Goal: Task Accomplishment & Management: Use online tool/utility

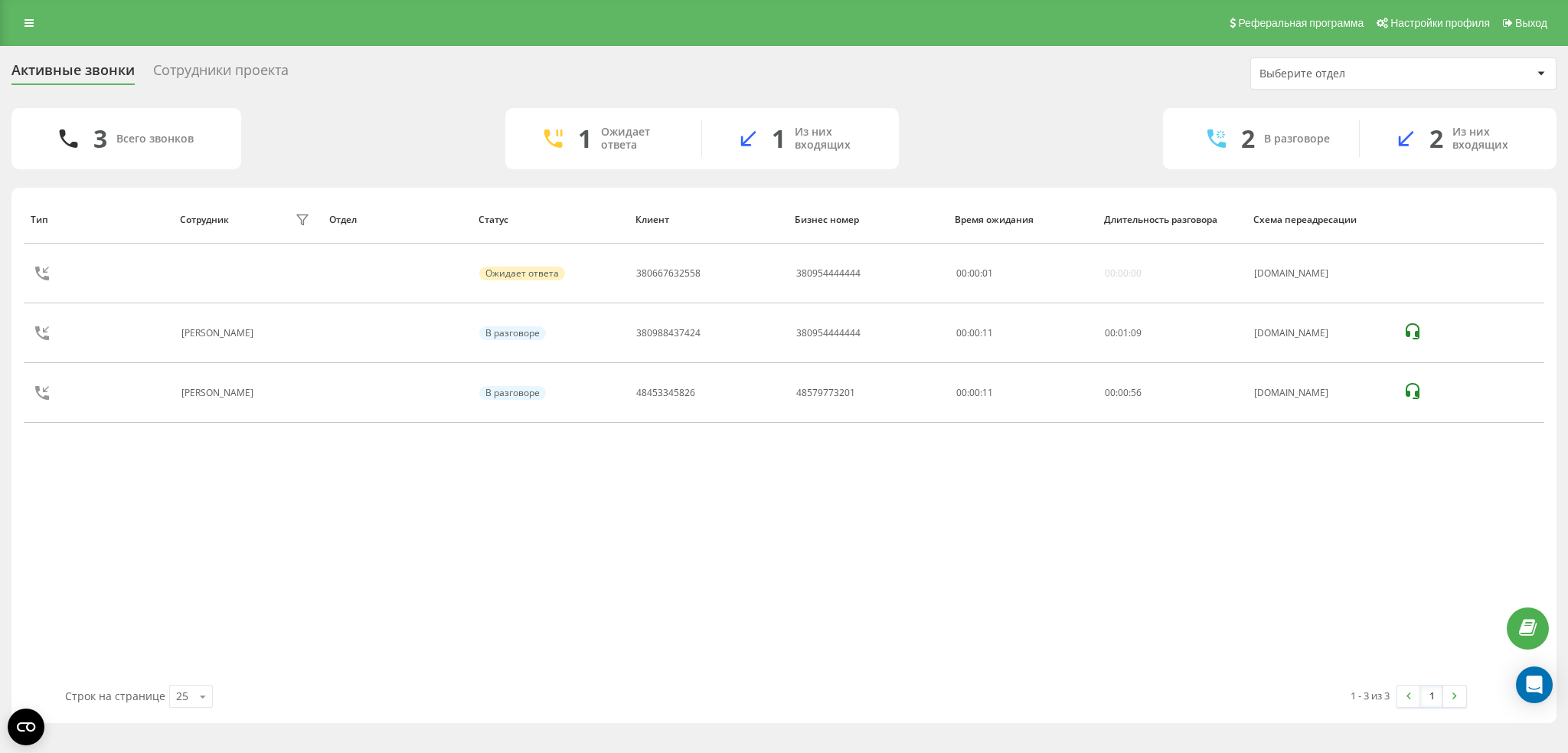
click at [30, 7] on div "Реферальная программа Настройки профиля Выход" at bounding box center [784, 22] width 1568 height 46
click at [32, 11] on div "Реферальная программа Настройки профиля Выход" at bounding box center [784, 22] width 1568 height 46
click at [25, 43] on div "Реферальная программа Настройки профиля Выход" at bounding box center [784, 22] width 1568 height 46
click at [14, 25] on div "Реферальная программа Настройки профиля Выход" at bounding box center [784, 22] width 1568 height 46
click at [25, 18] on icon at bounding box center [29, 23] width 9 height 11
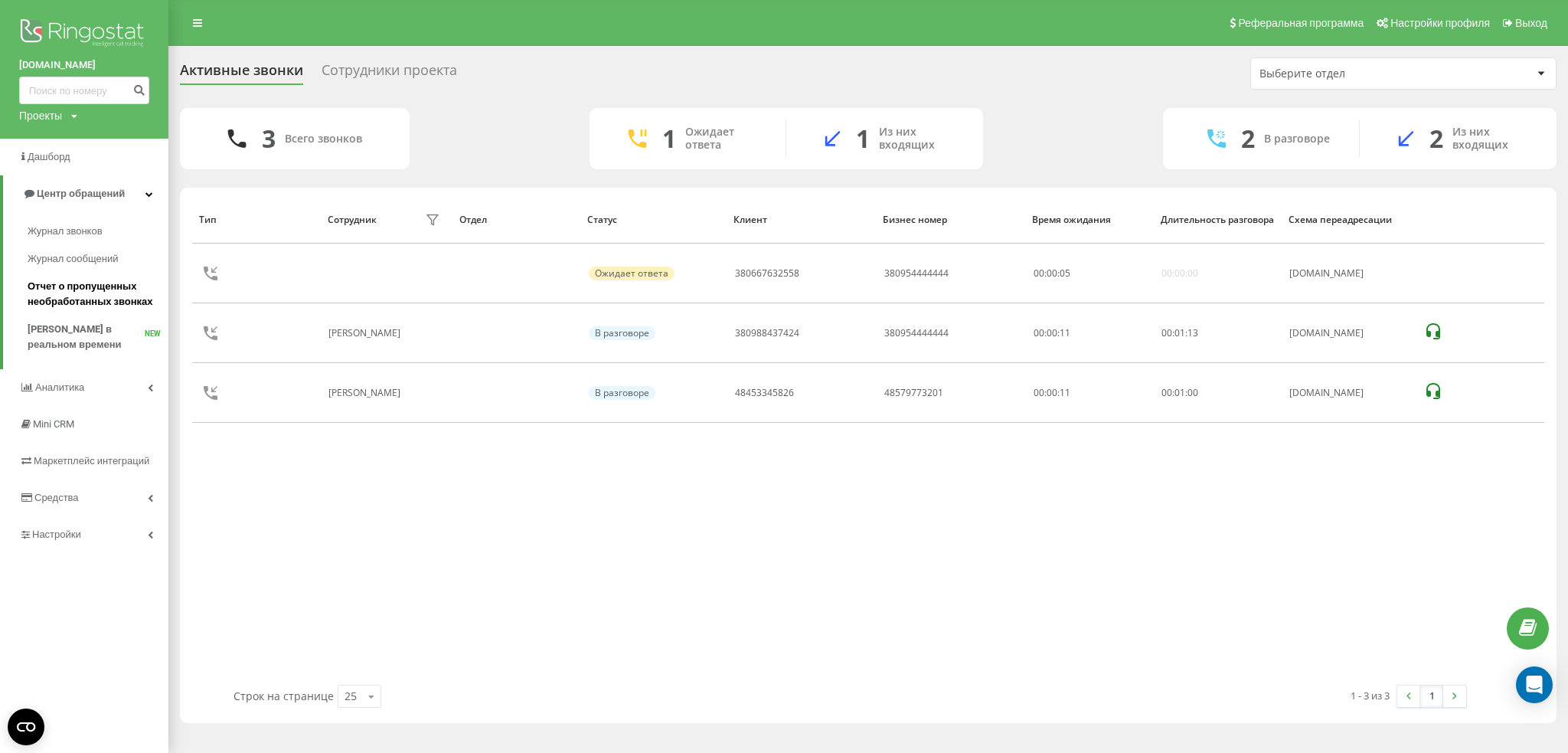
click at [73, 310] on link "Отчет о пропущенных необработанных звонках" at bounding box center [98, 294] width 141 height 43
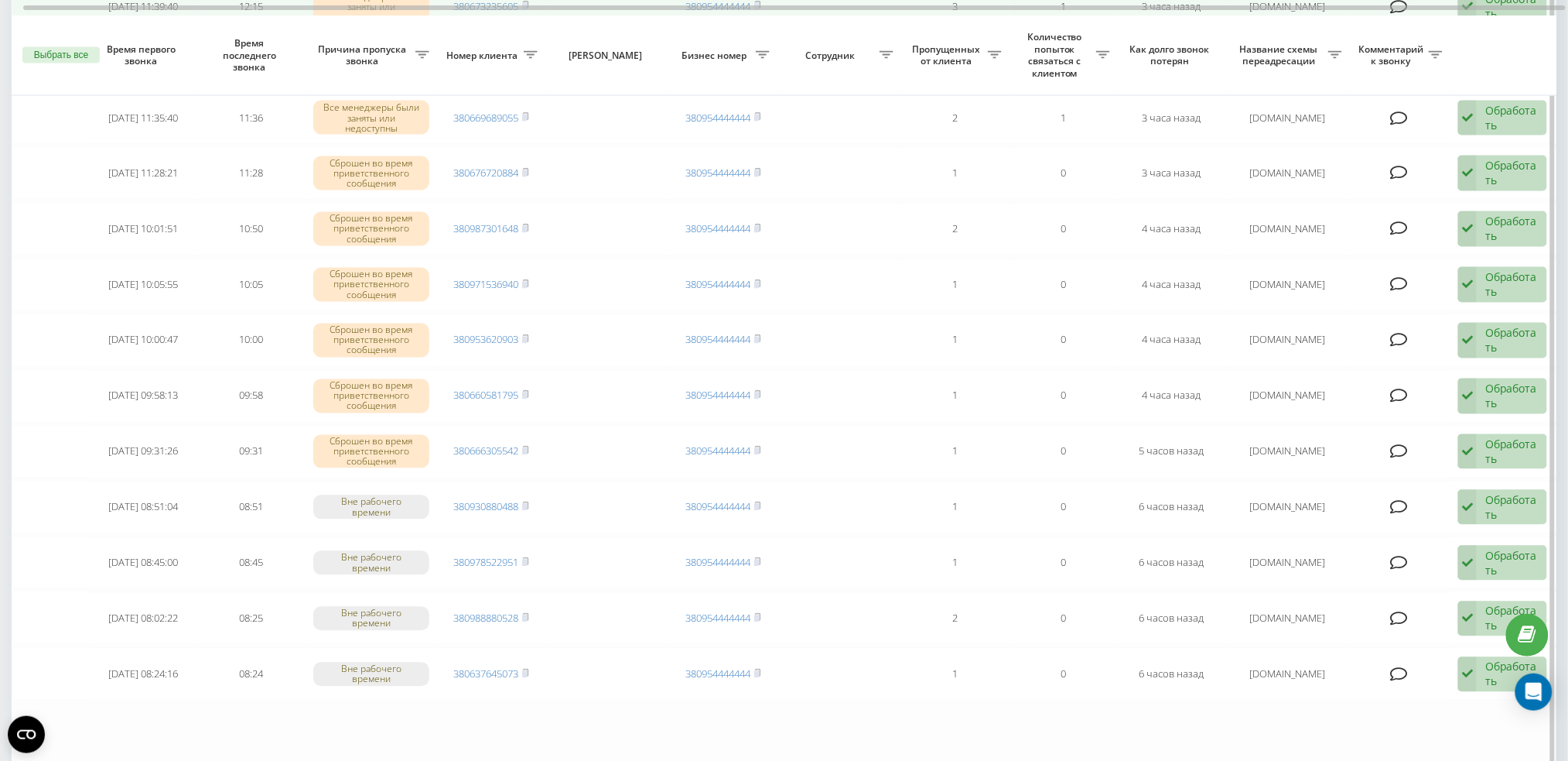
scroll to position [929, 0]
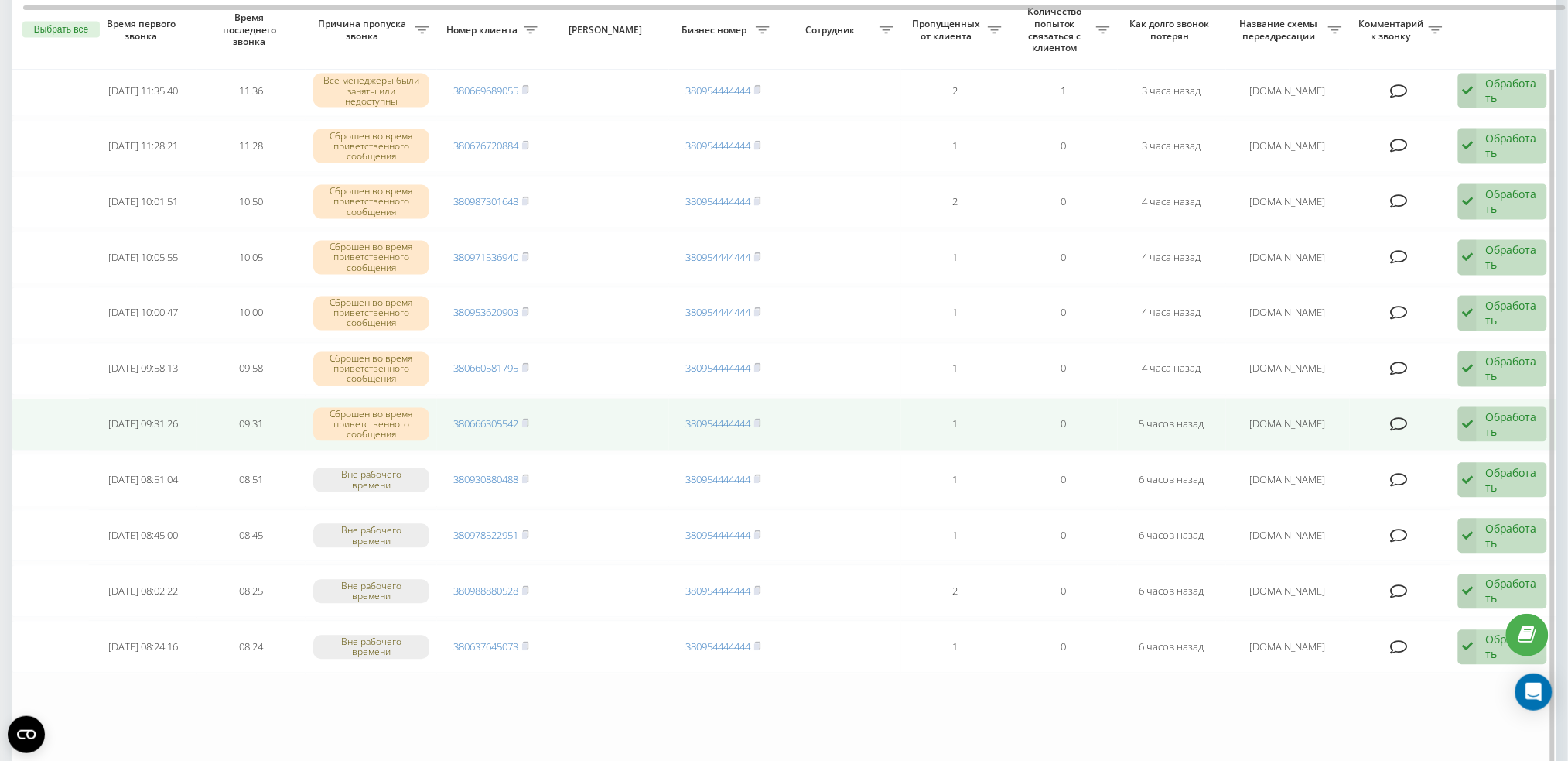
click at [1525, 422] on div "Обработать" at bounding box center [1512, 425] width 53 height 30
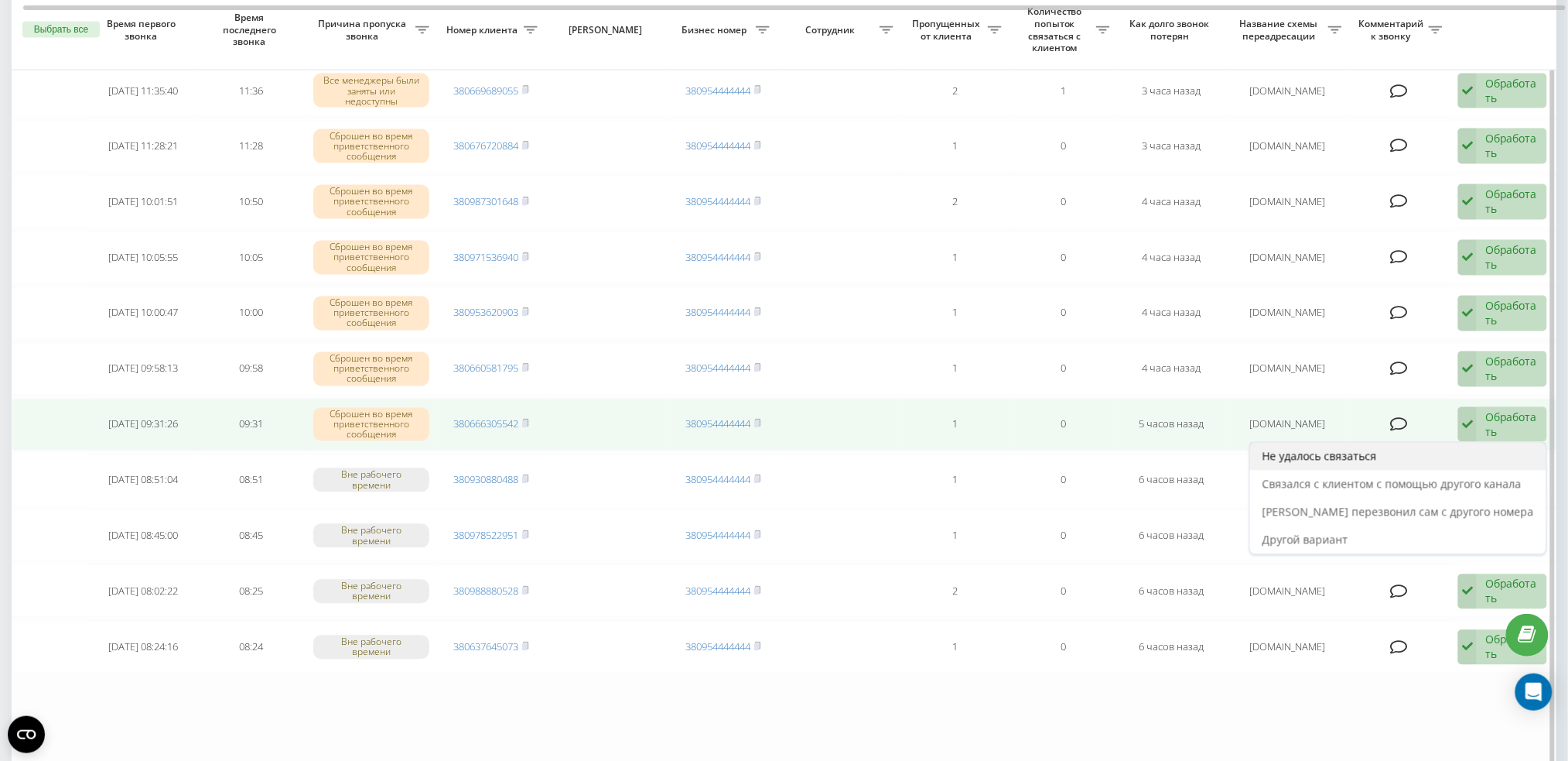
click at [1466, 443] on div "Не удалось связаться" at bounding box center [1398, 457] width 296 height 28
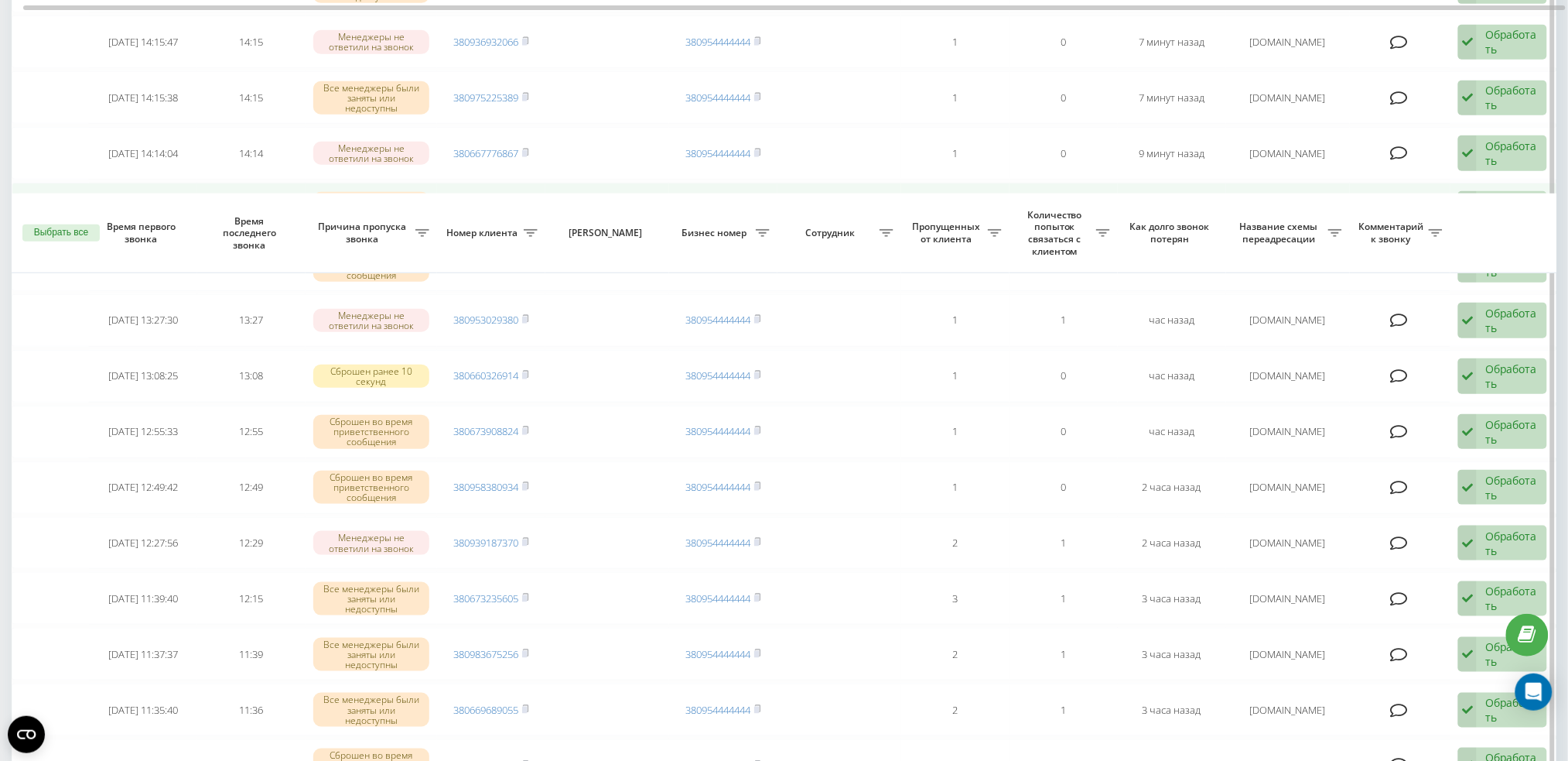
scroll to position [619, 0]
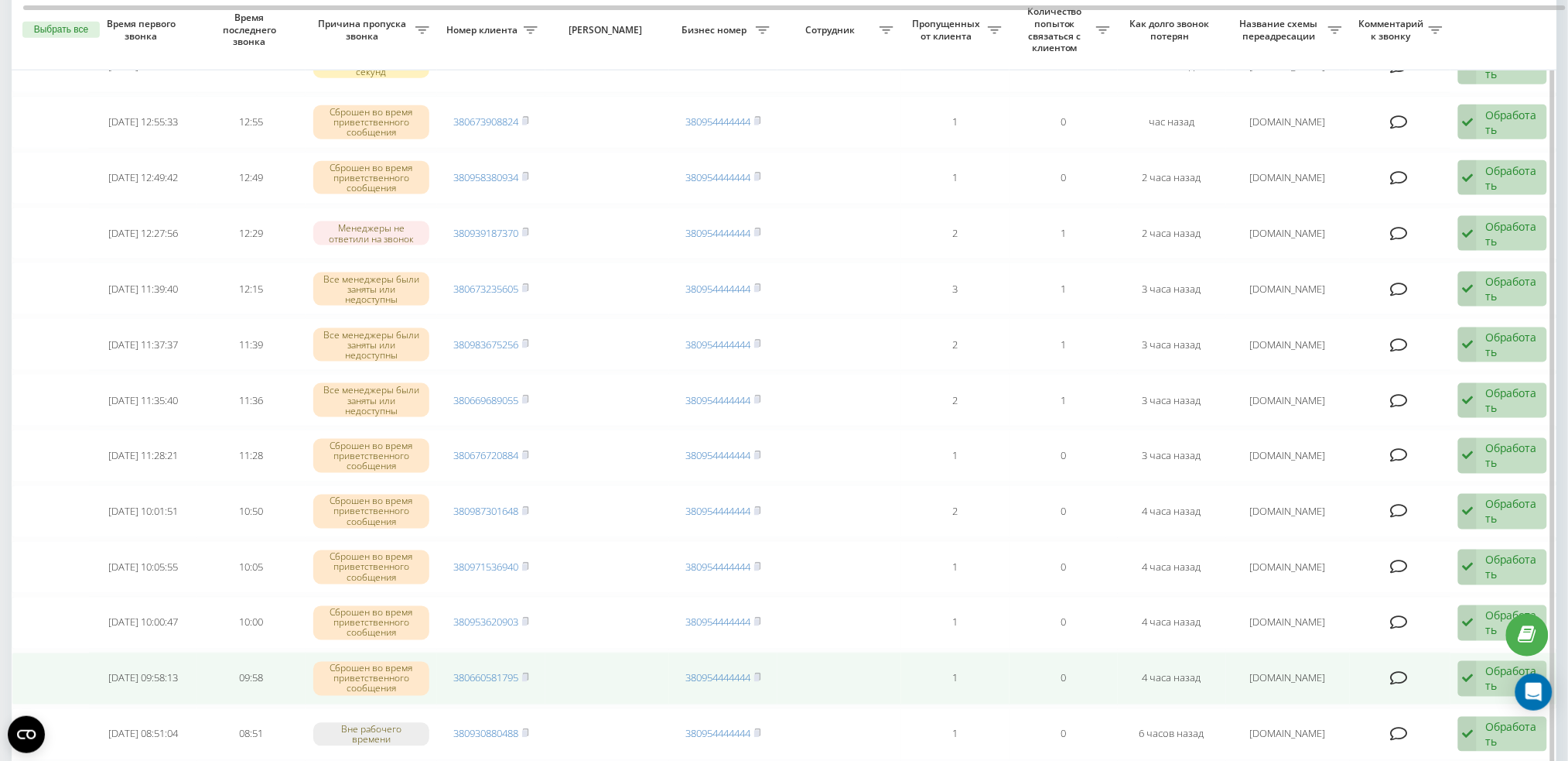
click at [1474, 661] on icon at bounding box center [1467, 679] width 19 height 36
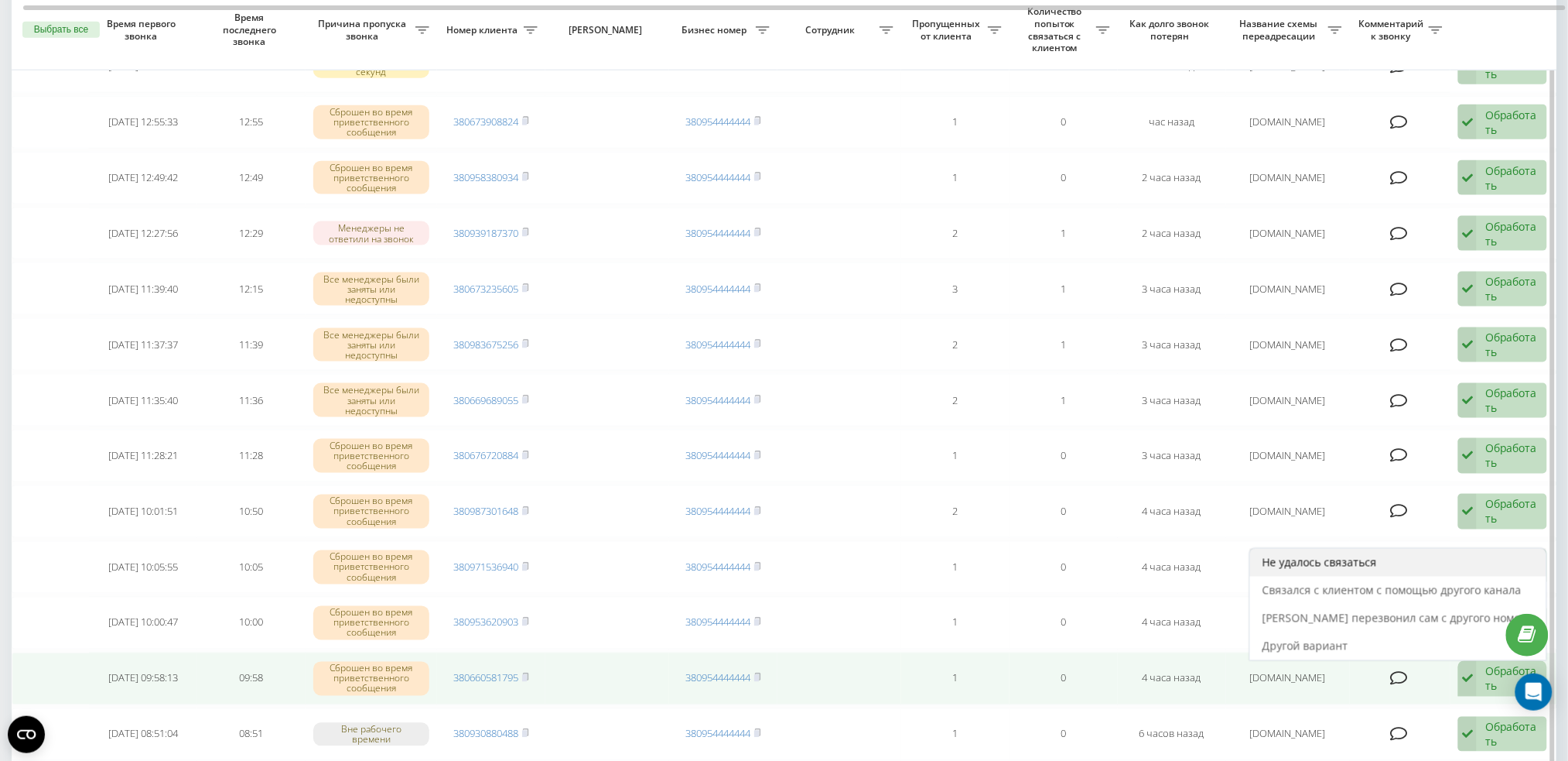
click at [1377, 558] on span "Не удалось связаться" at bounding box center [1319, 562] width 115 height 15
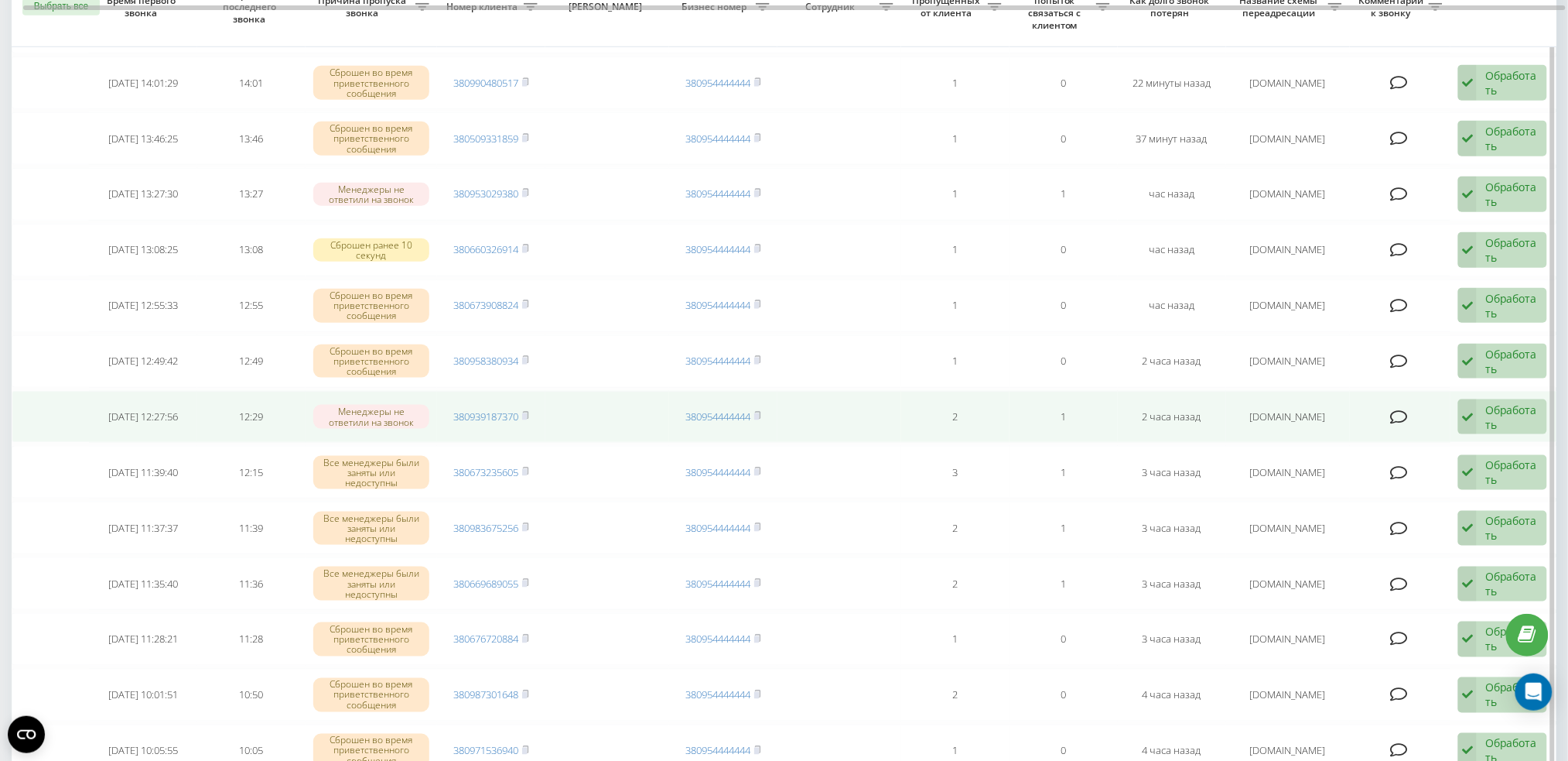
scroll to position [825, 0]
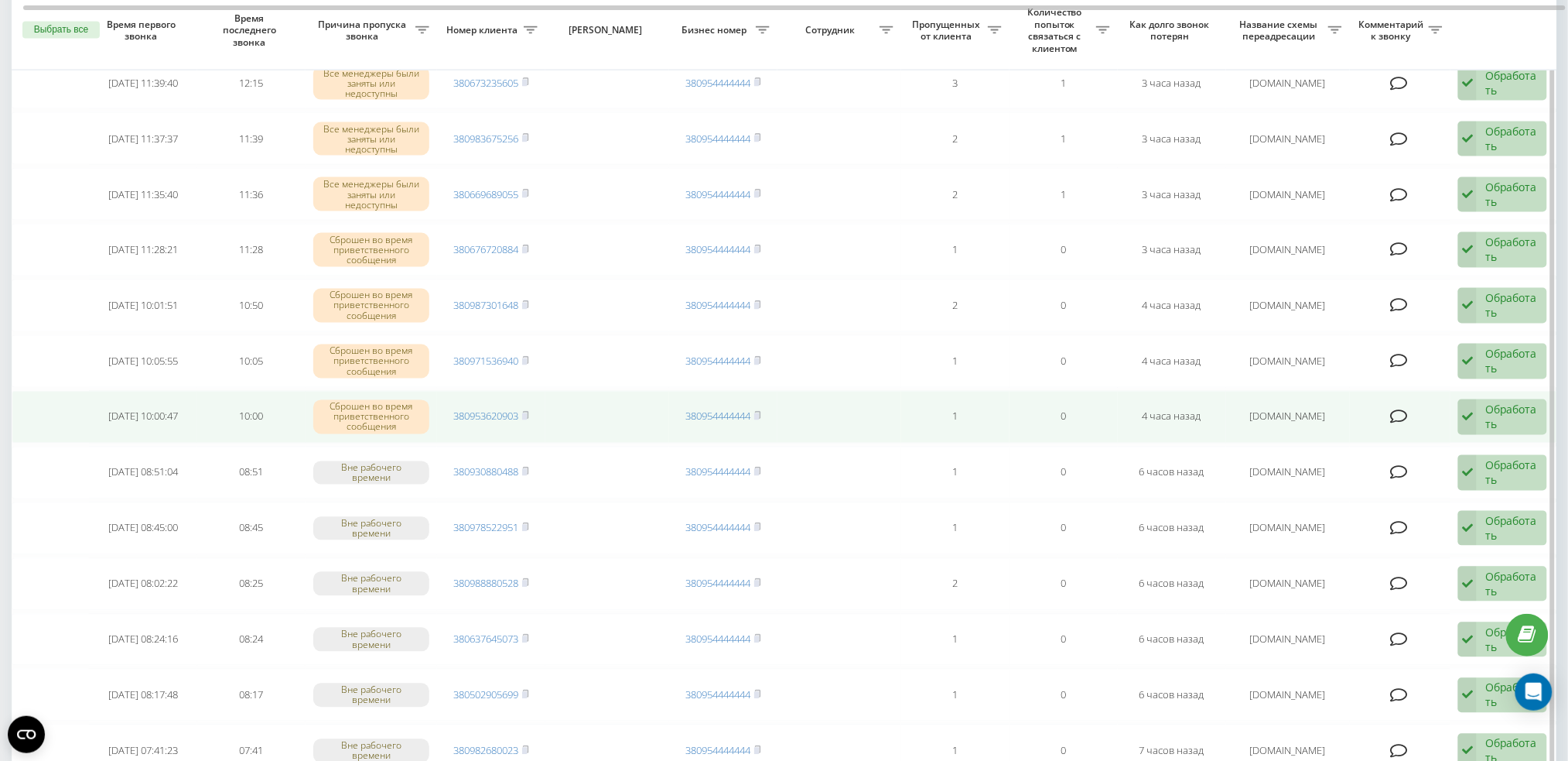
click at [1481, 400] on div "Обработать Не удалось связаться Связался с клиентом с помощью другого канала Кл…" at bounding box center [1502, 418] width 89 height 36
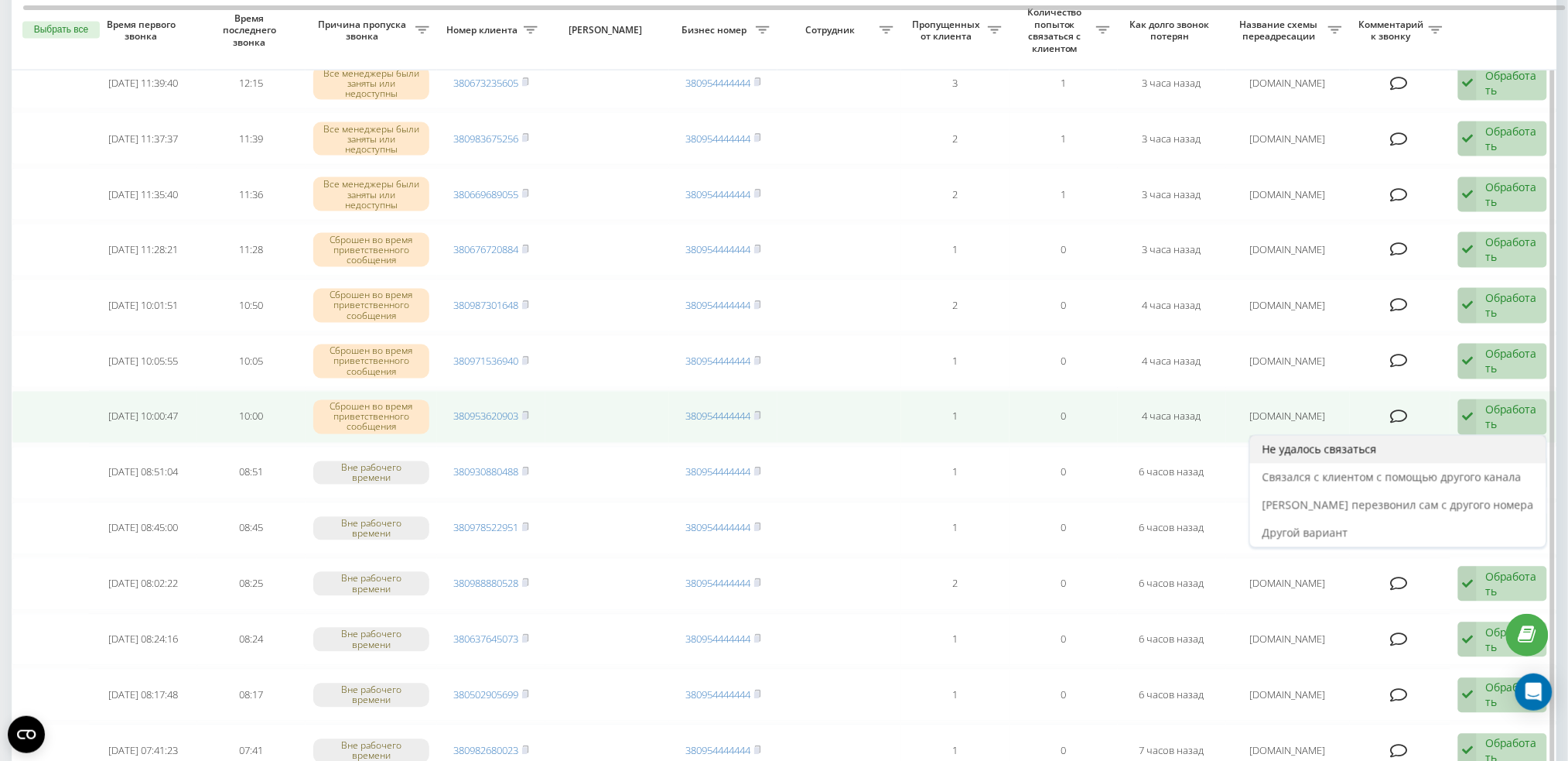
click at [1454, 436] on div "Не удалось связаться" at bounding box center [1398, 450] width 296 height 28
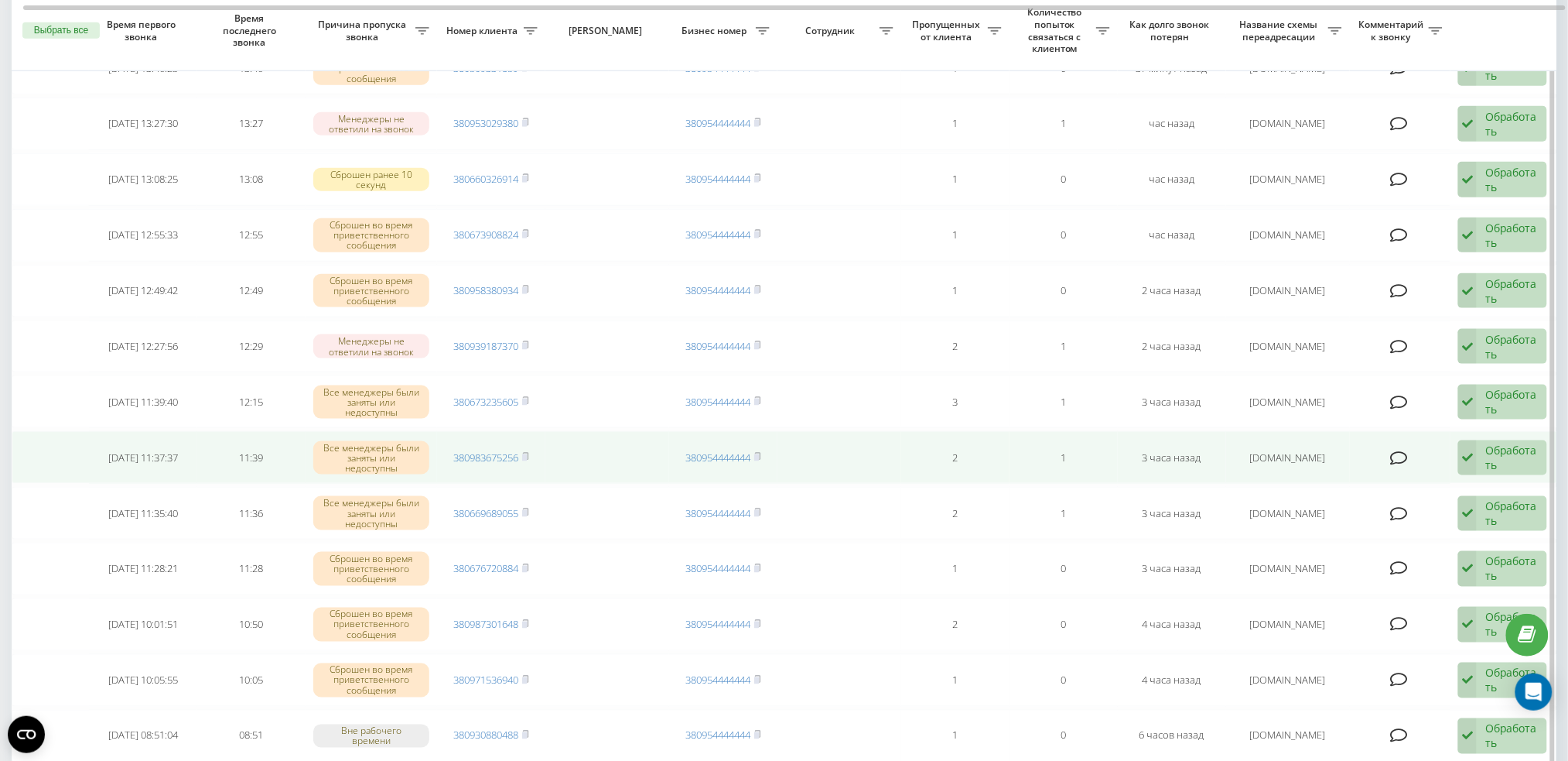
scroll to position [515, 0]
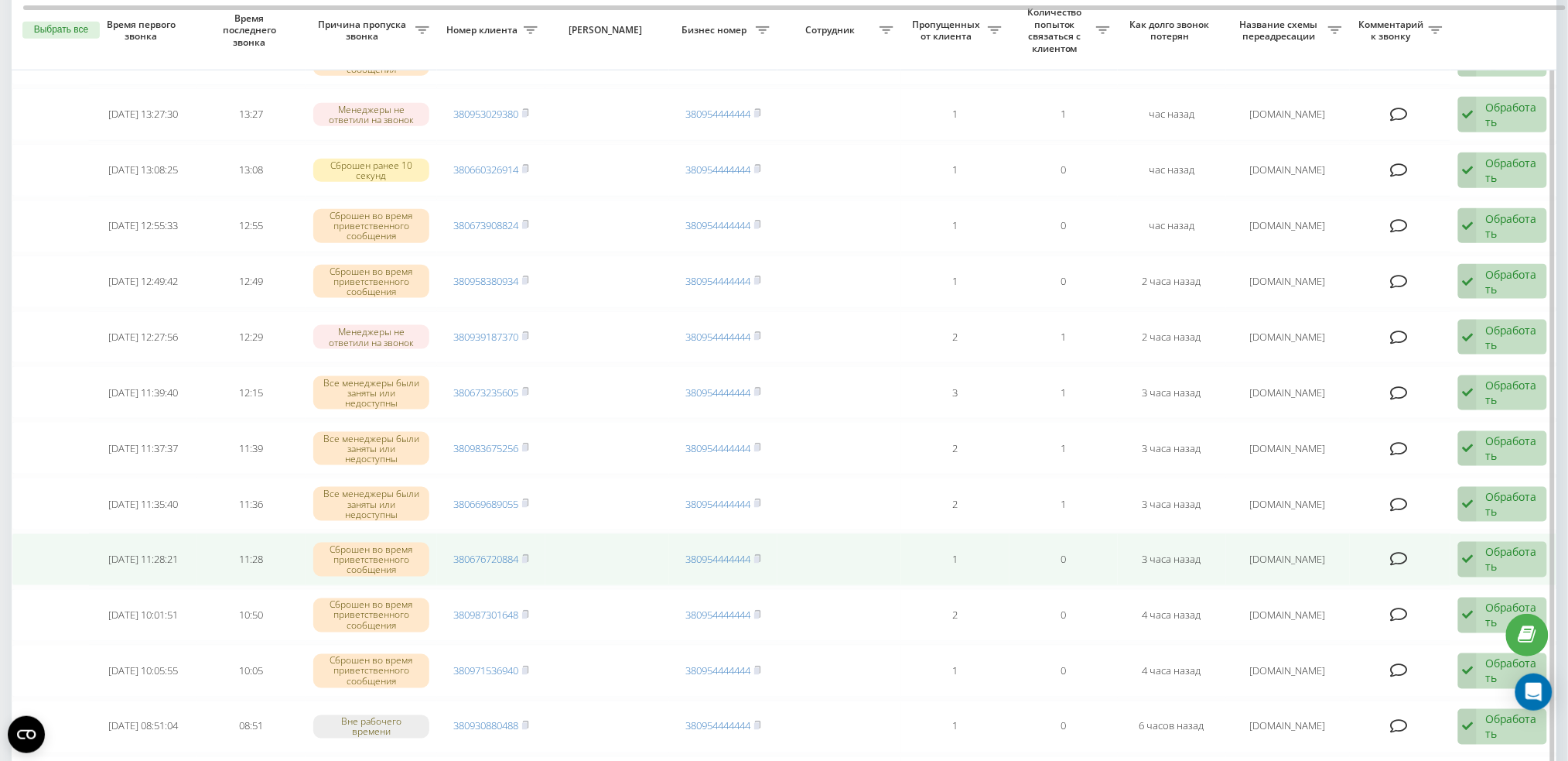
click at [1531, 556] on div "Обработать" at bounding box center [1512, 560] width 53 height 30
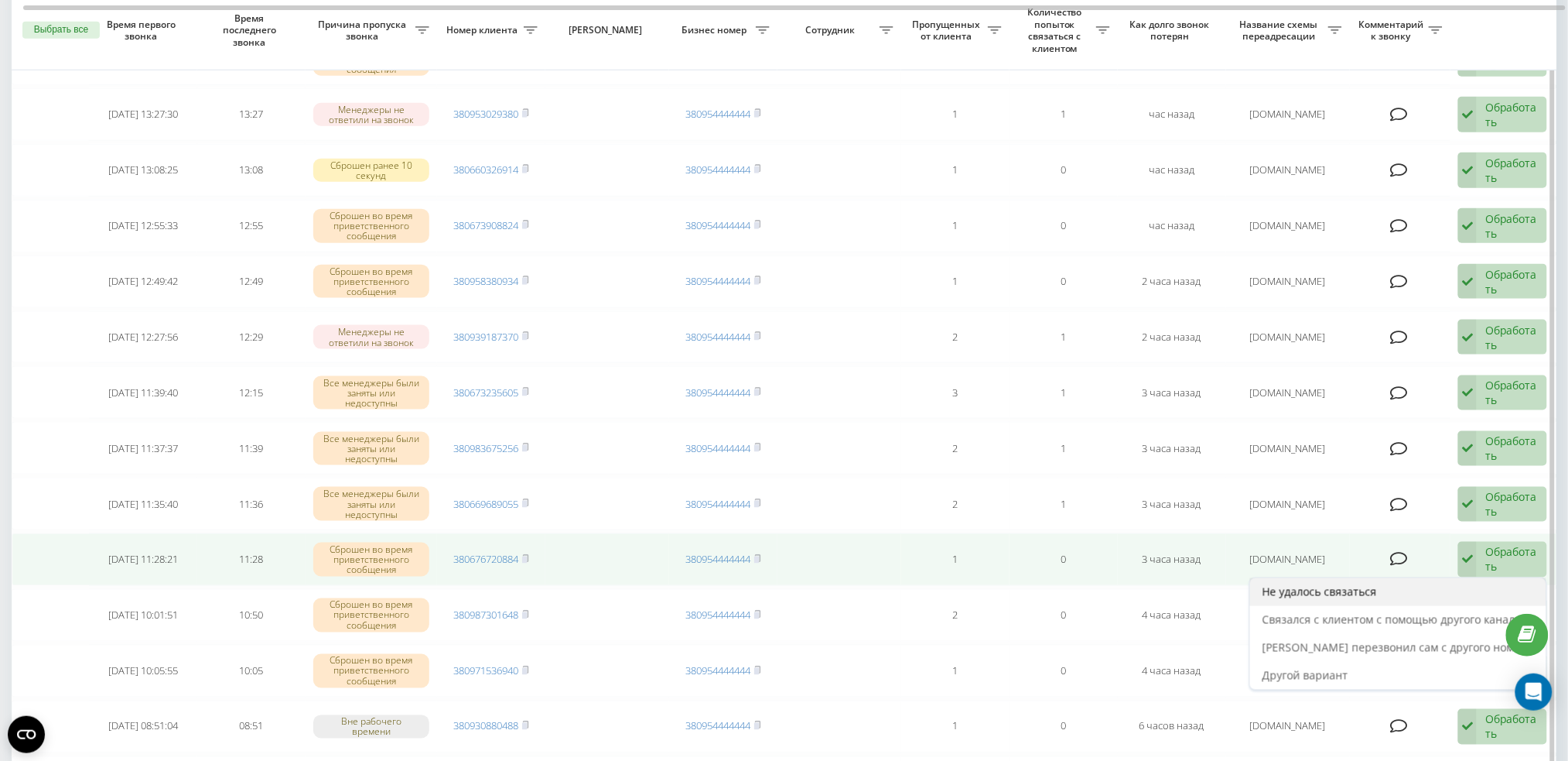
click at [1377, 589] on span "Не удалось связаться" at bounding box center [1319, 592] width 115 height 15
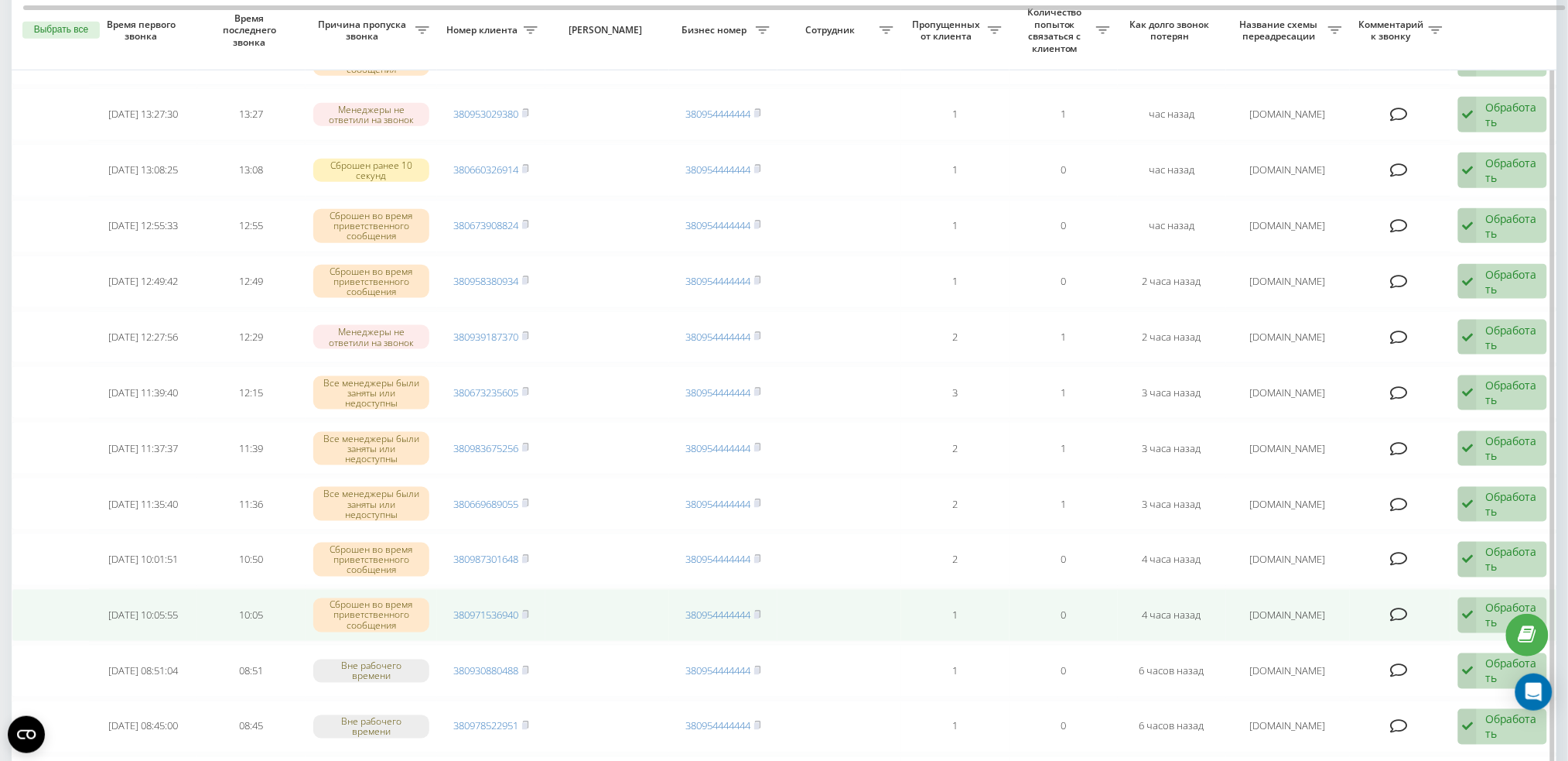
click at [1467, 599] on icon at bounding box center [1467, 615] width 19 height 36
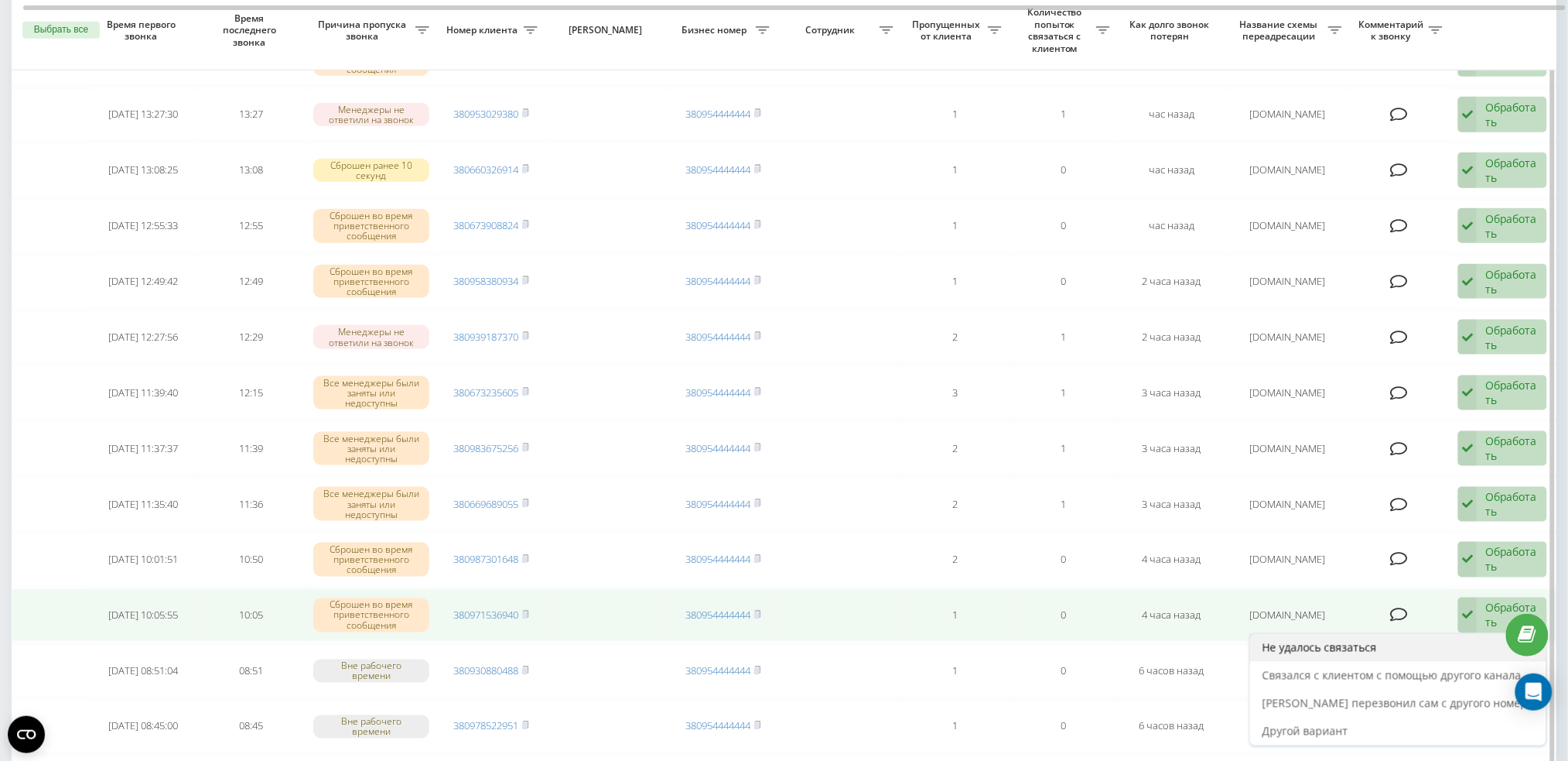
click at [1426, 638] on div "Не удалось связаться" at bounding box center [1398, 648] width 296 height 28
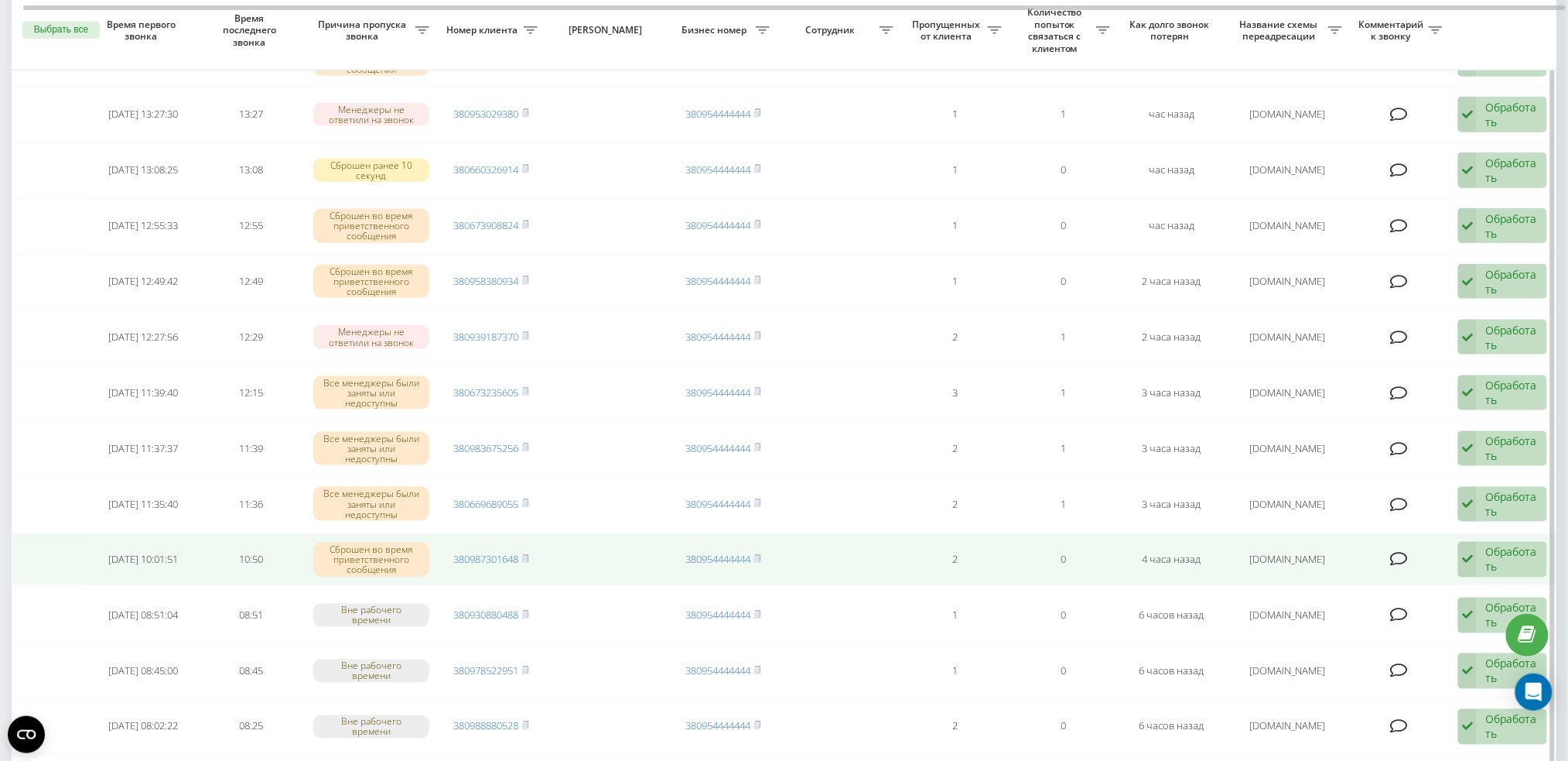
click at [1484, 555] on div "Обработать Не удалось связаться Связался с клиентом с помощью другого канала Кл…" at bounding box center [1502, 560] width 89 height 36
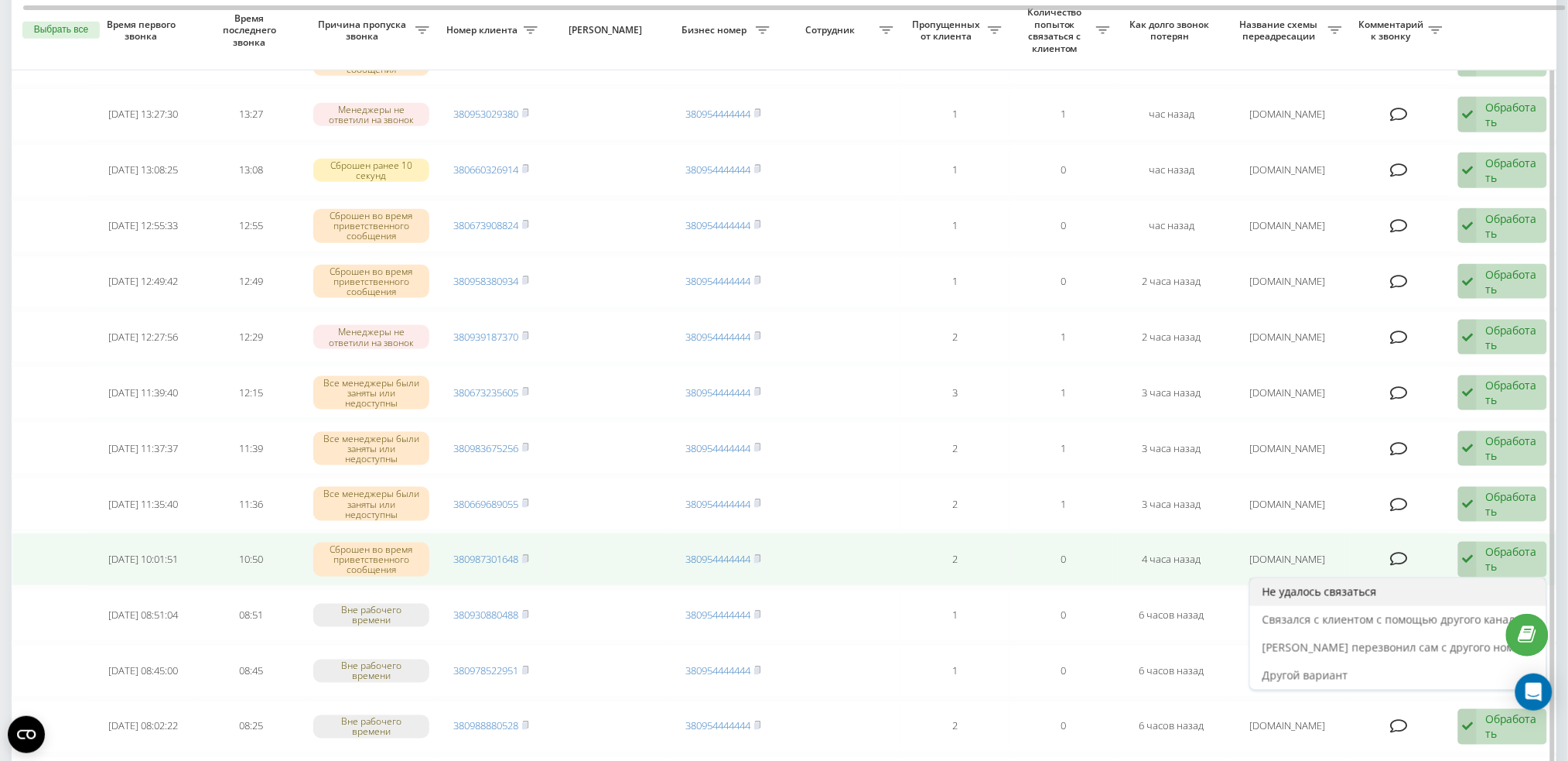
click at [1460, 578] on div "Не удалось связаться" at bounding box center [1398, 592] width 296 height 28
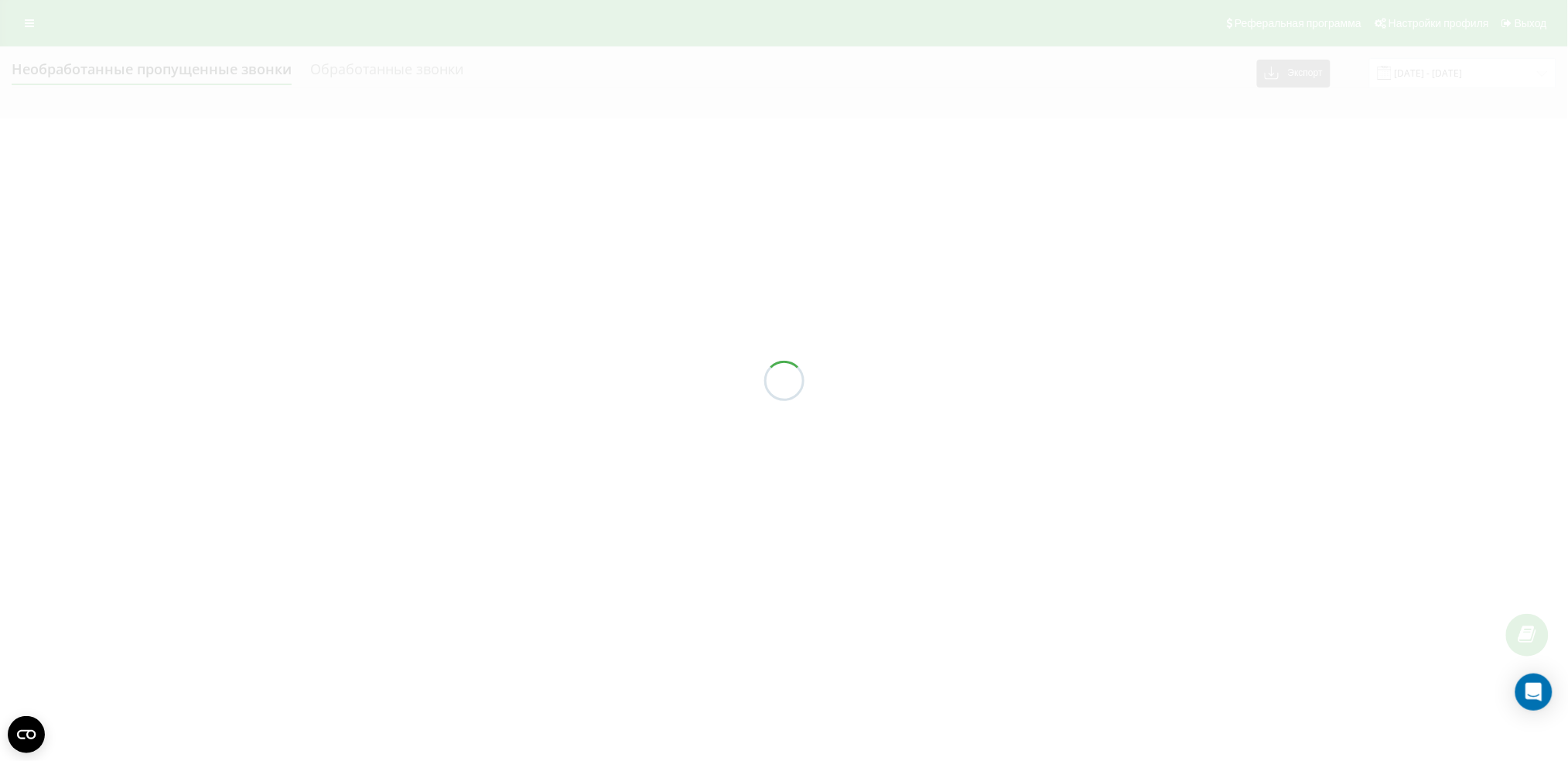
scroll to position [0, 0]
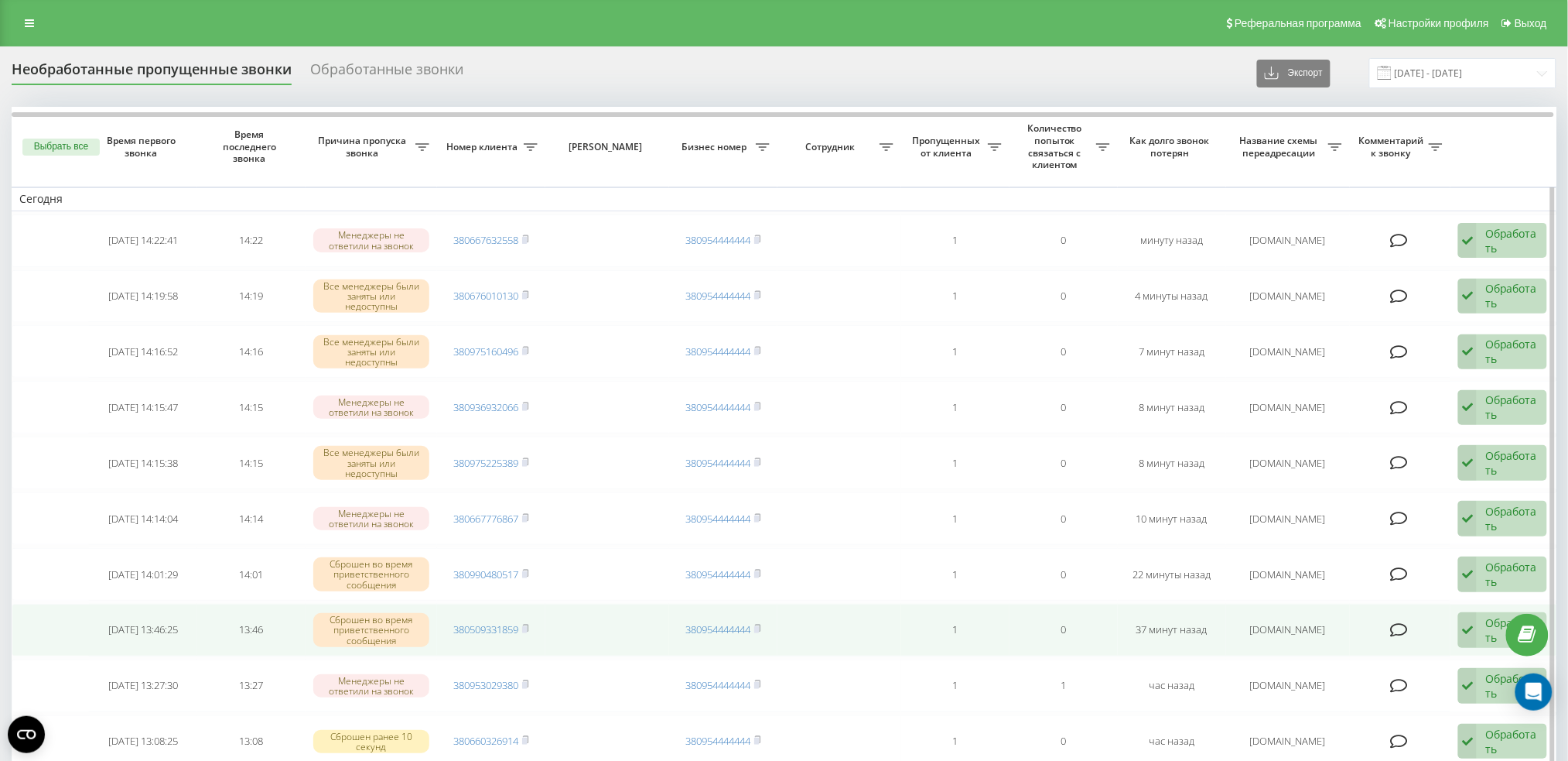
click at [1474, 621] on icon at bounding box center [1467, 630] width 19 height 36
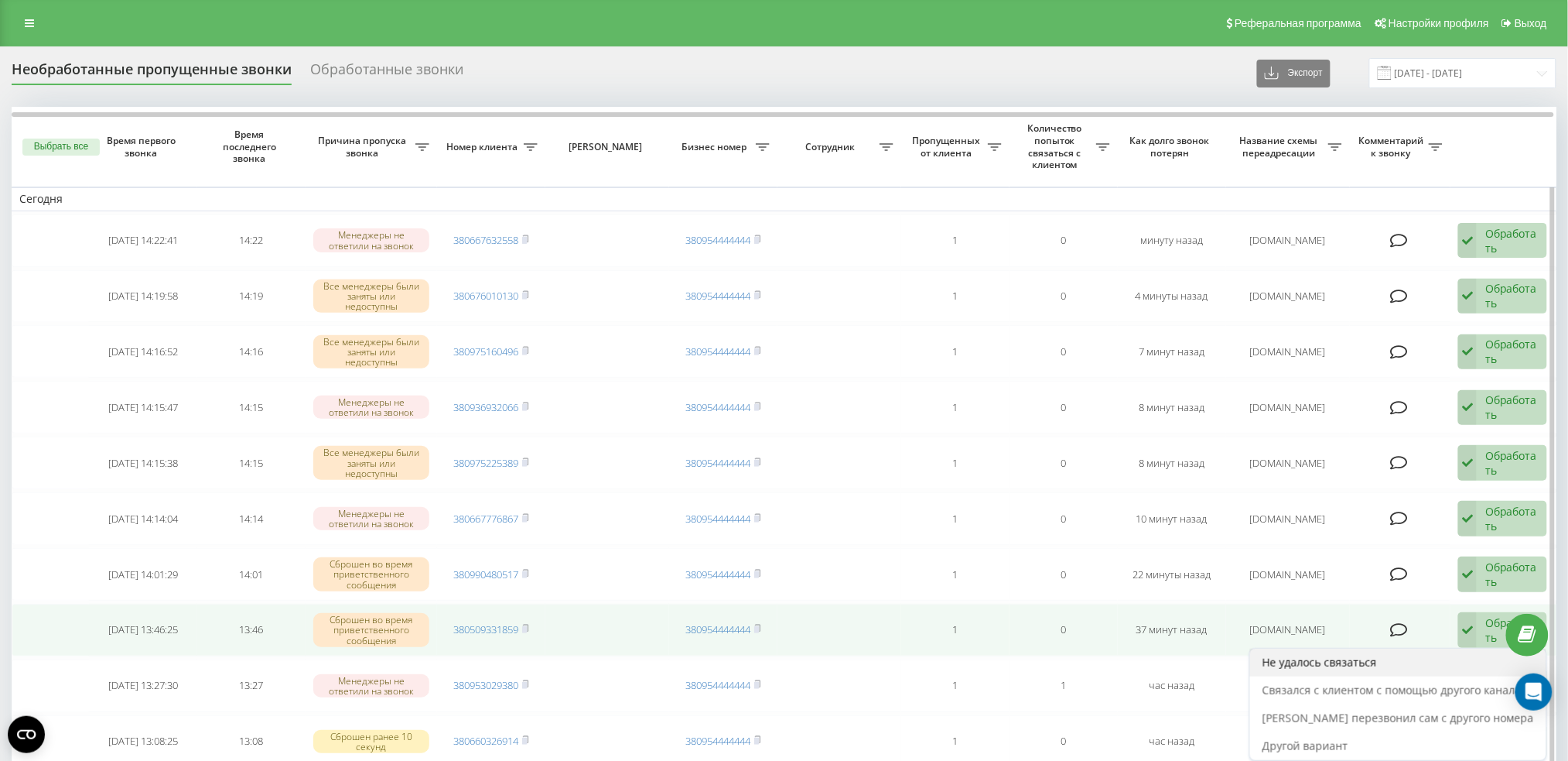
click at [1341, 663] on span "Не удалось связаться" at bounding box center [1319, 662] width 115 height 15
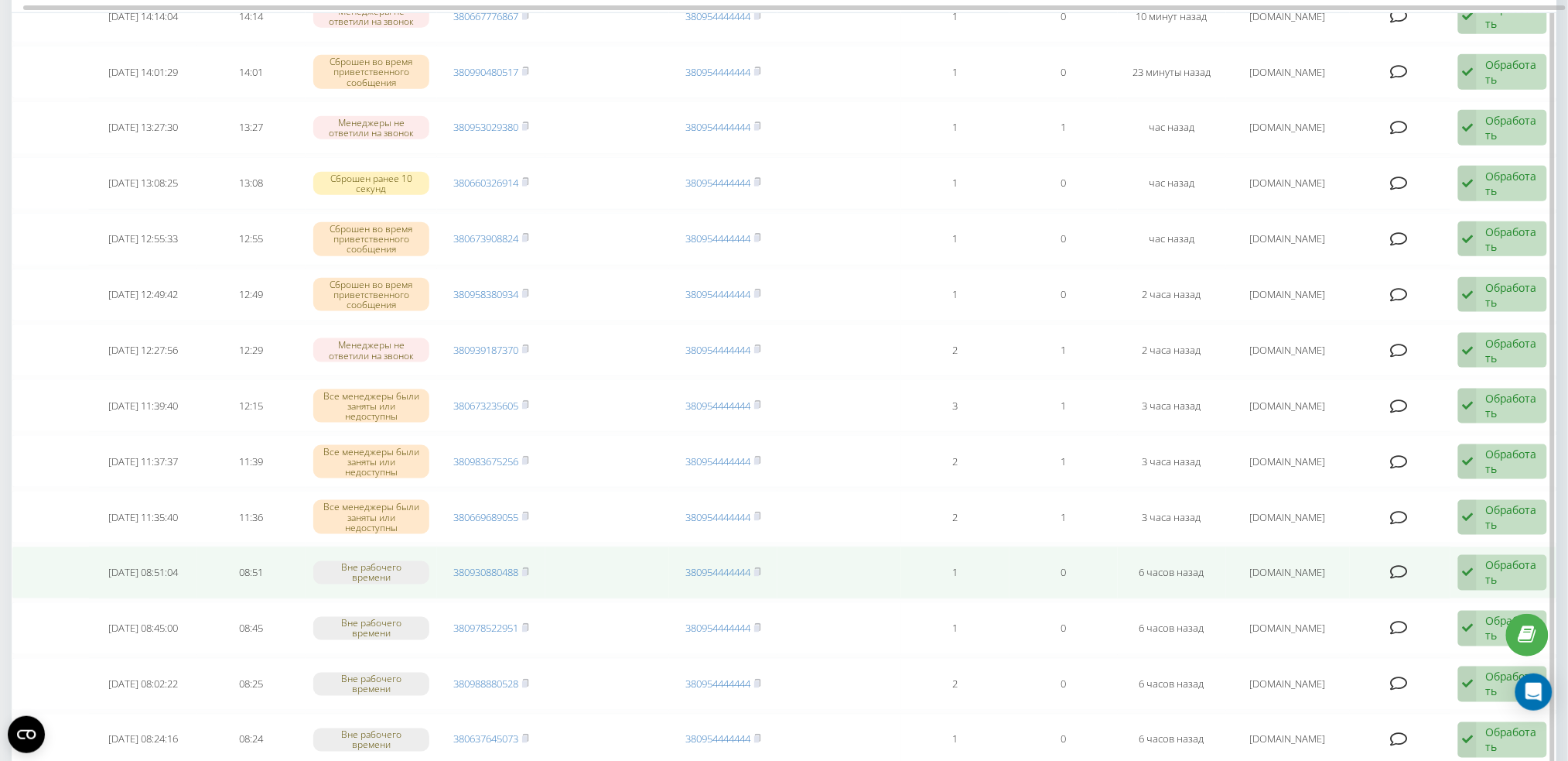
scroll to position [515, 0]
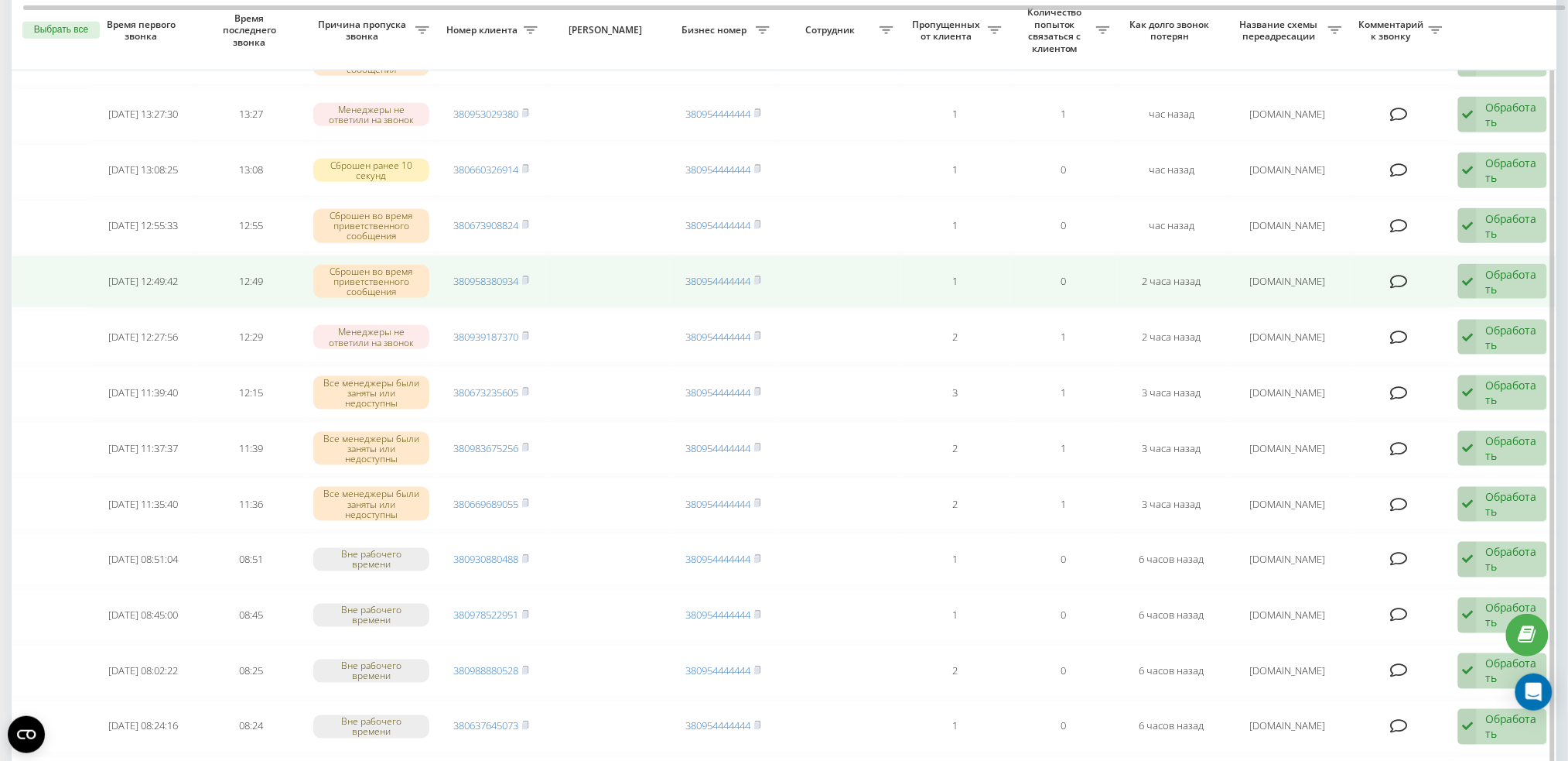
click at [1488, 283] on div "Обработать" at bounding box center [1512, 282] width 53 height 30
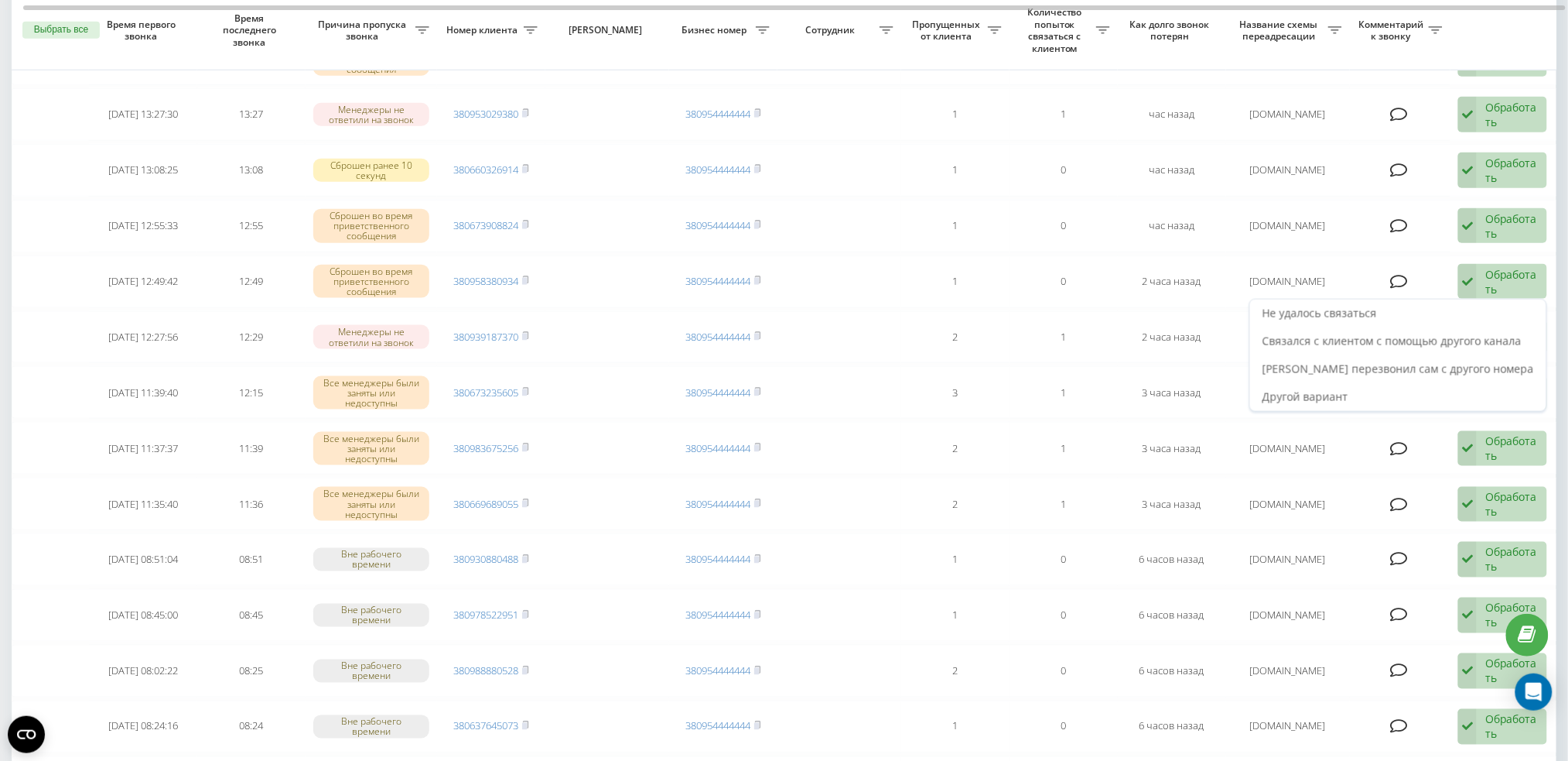
click at [1430, 305] on div "Не удалось связаться" at bounding box center [1398, 314] width 296 height 28
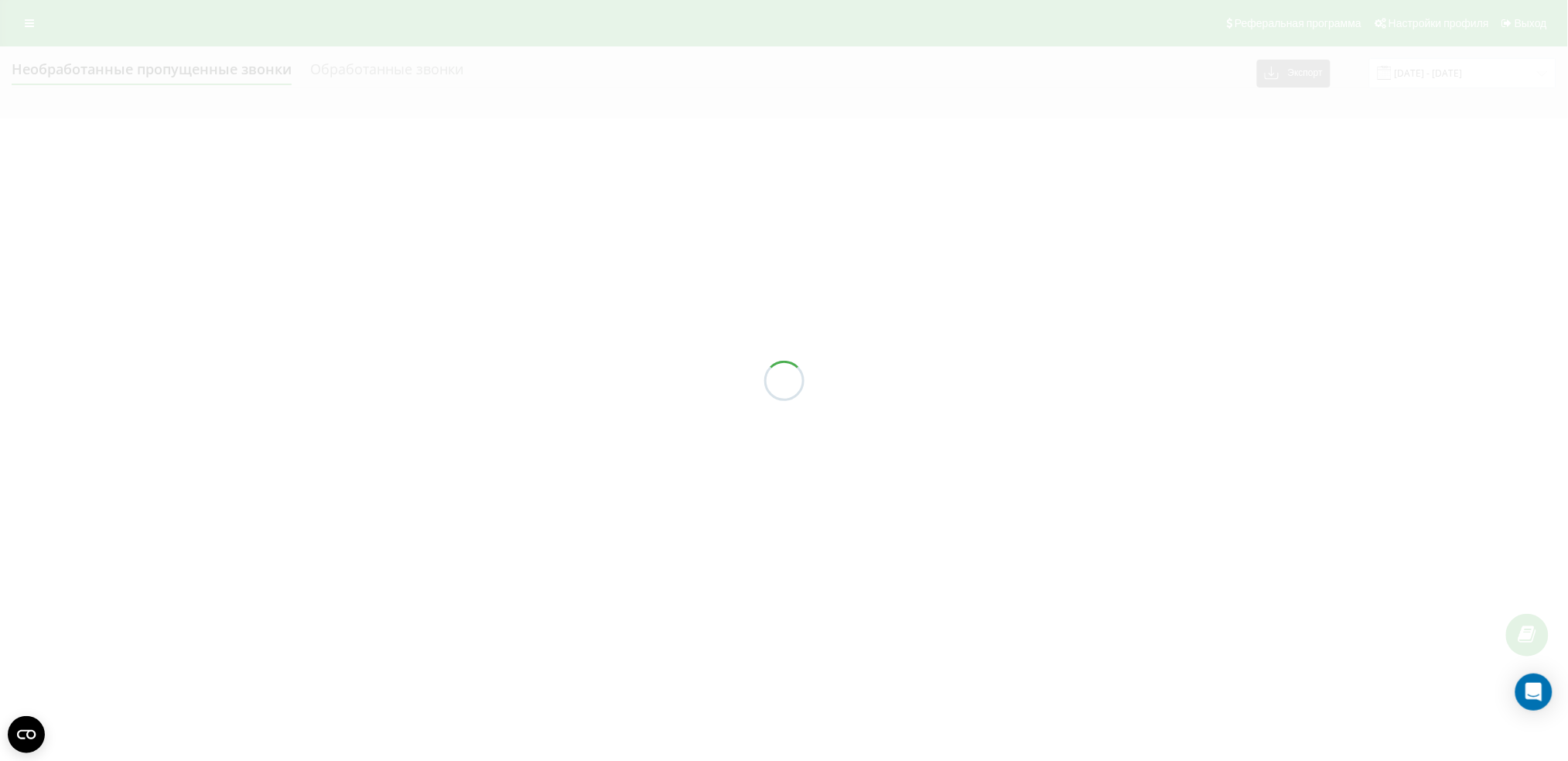
scroll to position [0, 0]
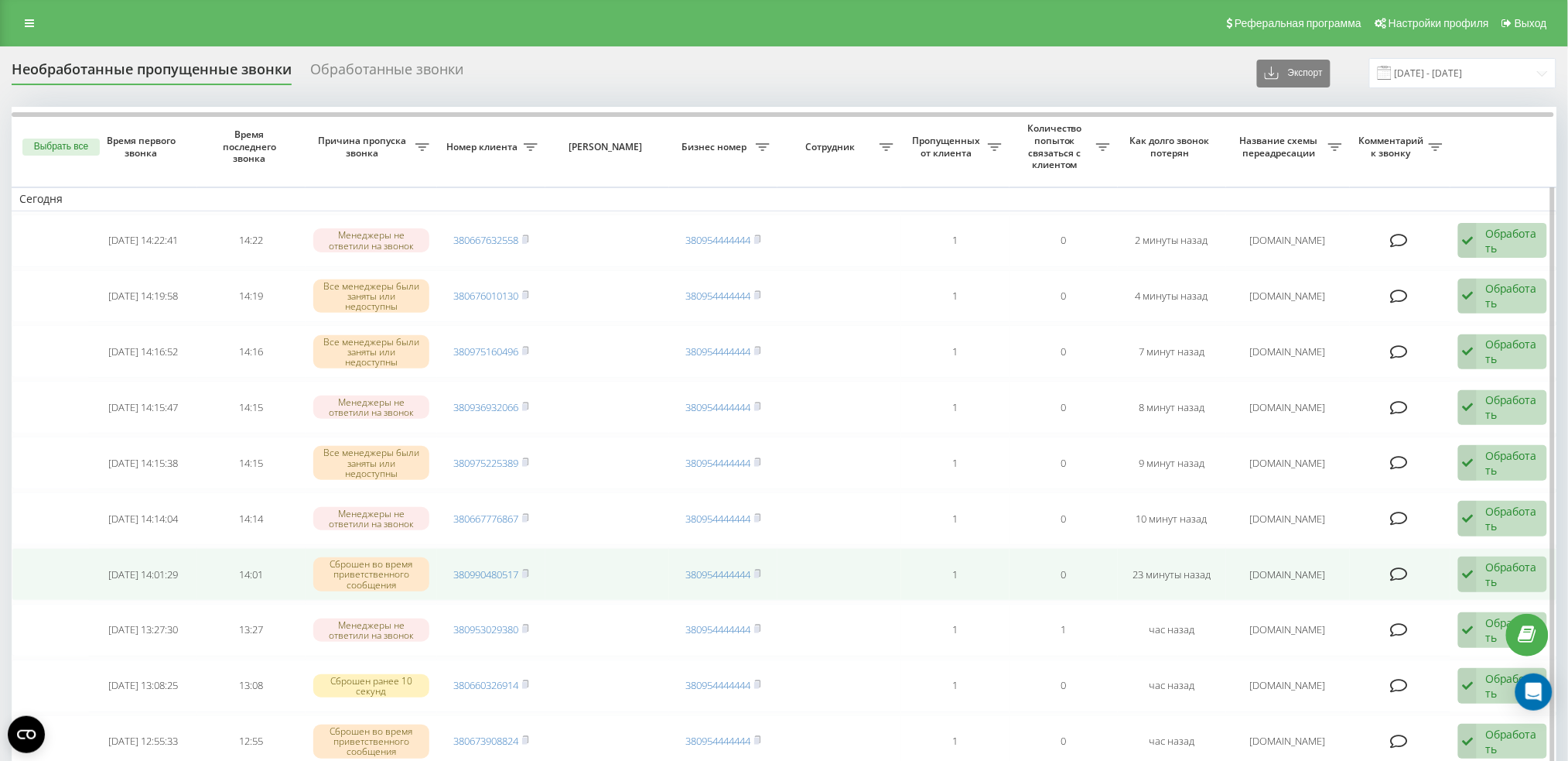
click at [1488, 573] on div "Обработать" at bounding box center [1512, 574] width 53 height 30
click at [1417, 604] on div "Не удалось связаться" at bounding box center [1398, 606] width 296 height 28
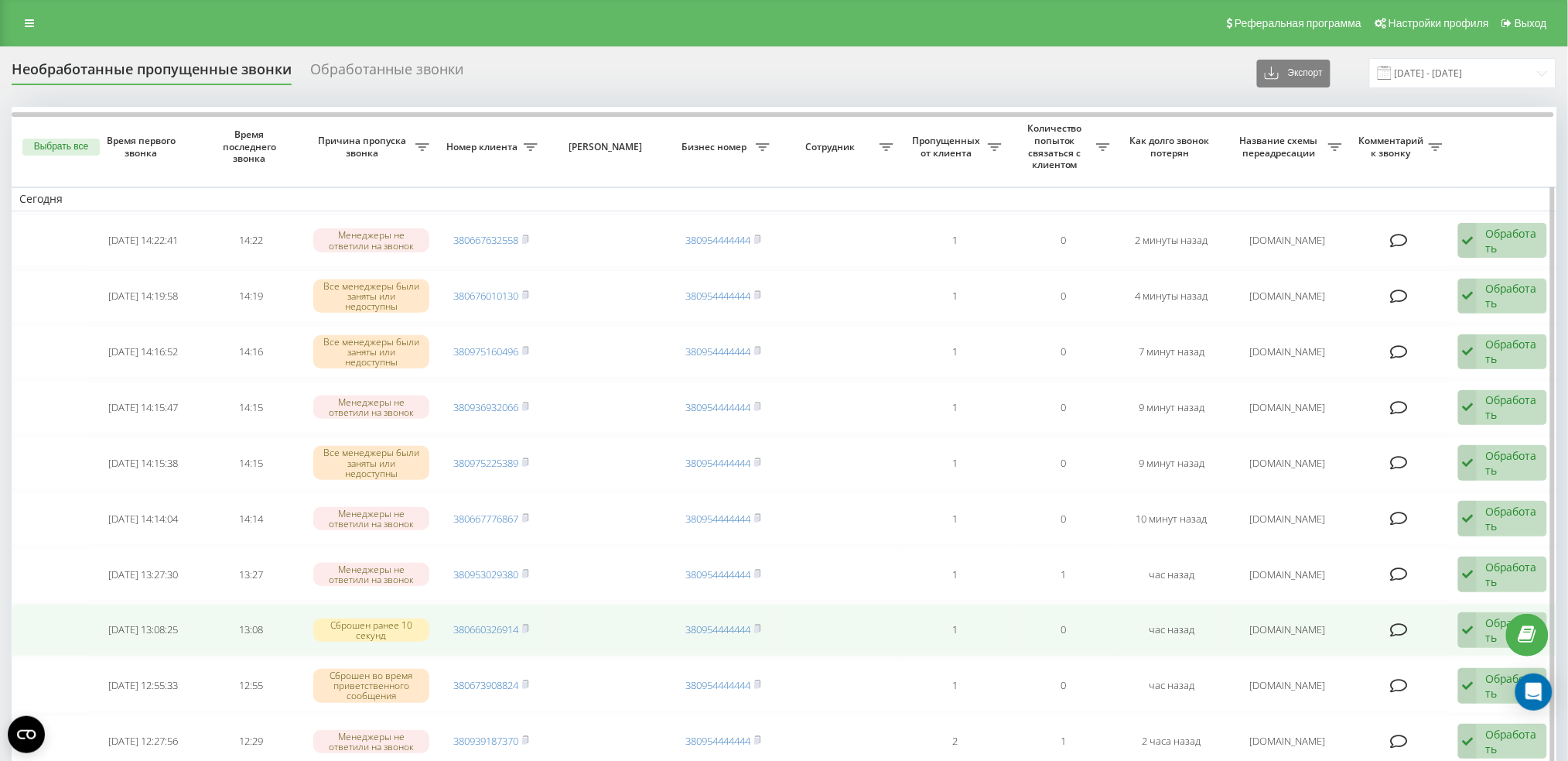
click at [1477, 622] on div "Обработать Не удалось связаться Связался с клиентом с помощью другого канала Кл…" at bounding box center [1502, 630] width 89 height 36
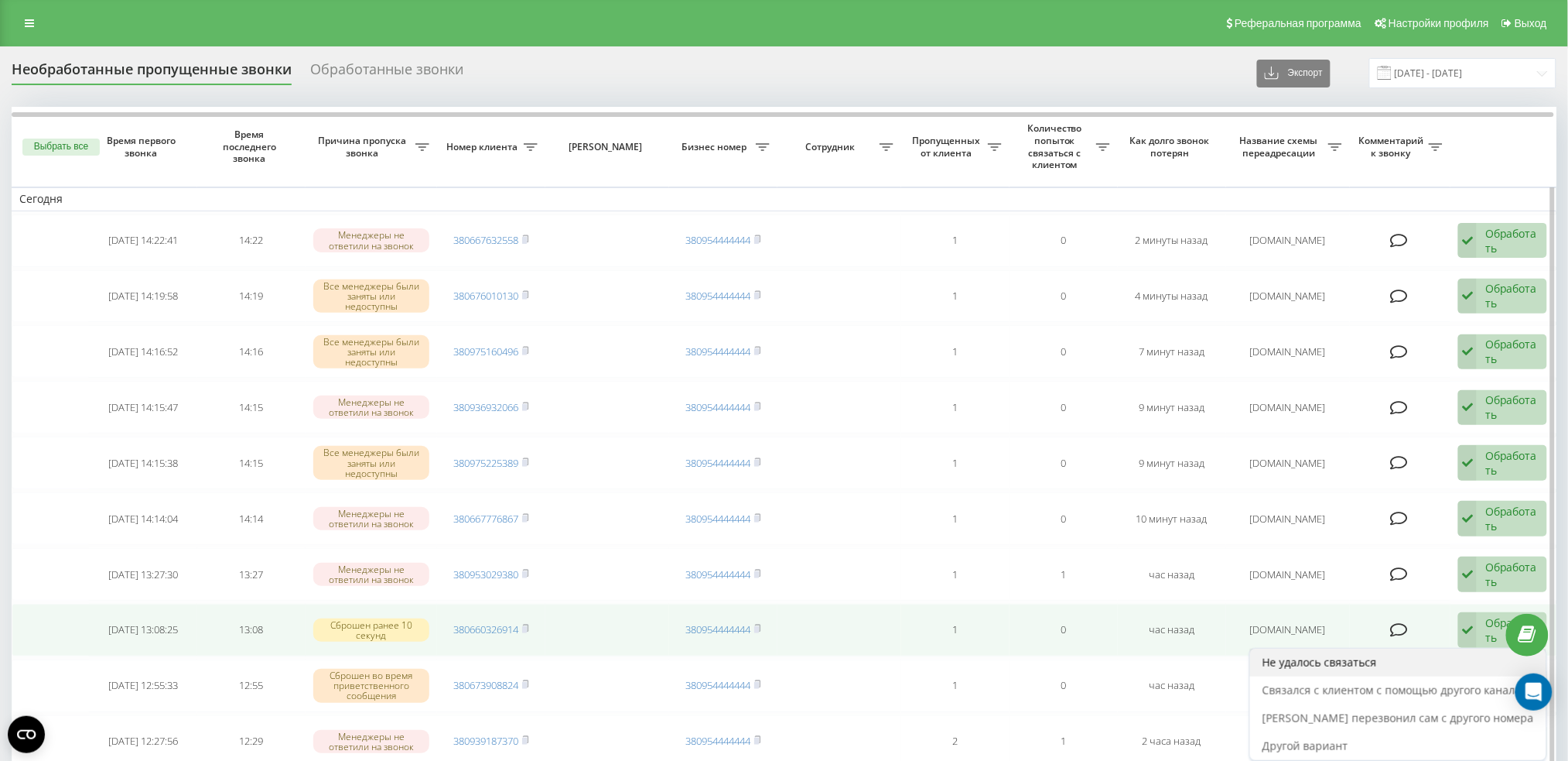
click at [1428, 649] on div "Не удалось связаться" at bounding box center [1398, 663] width 296 height 28
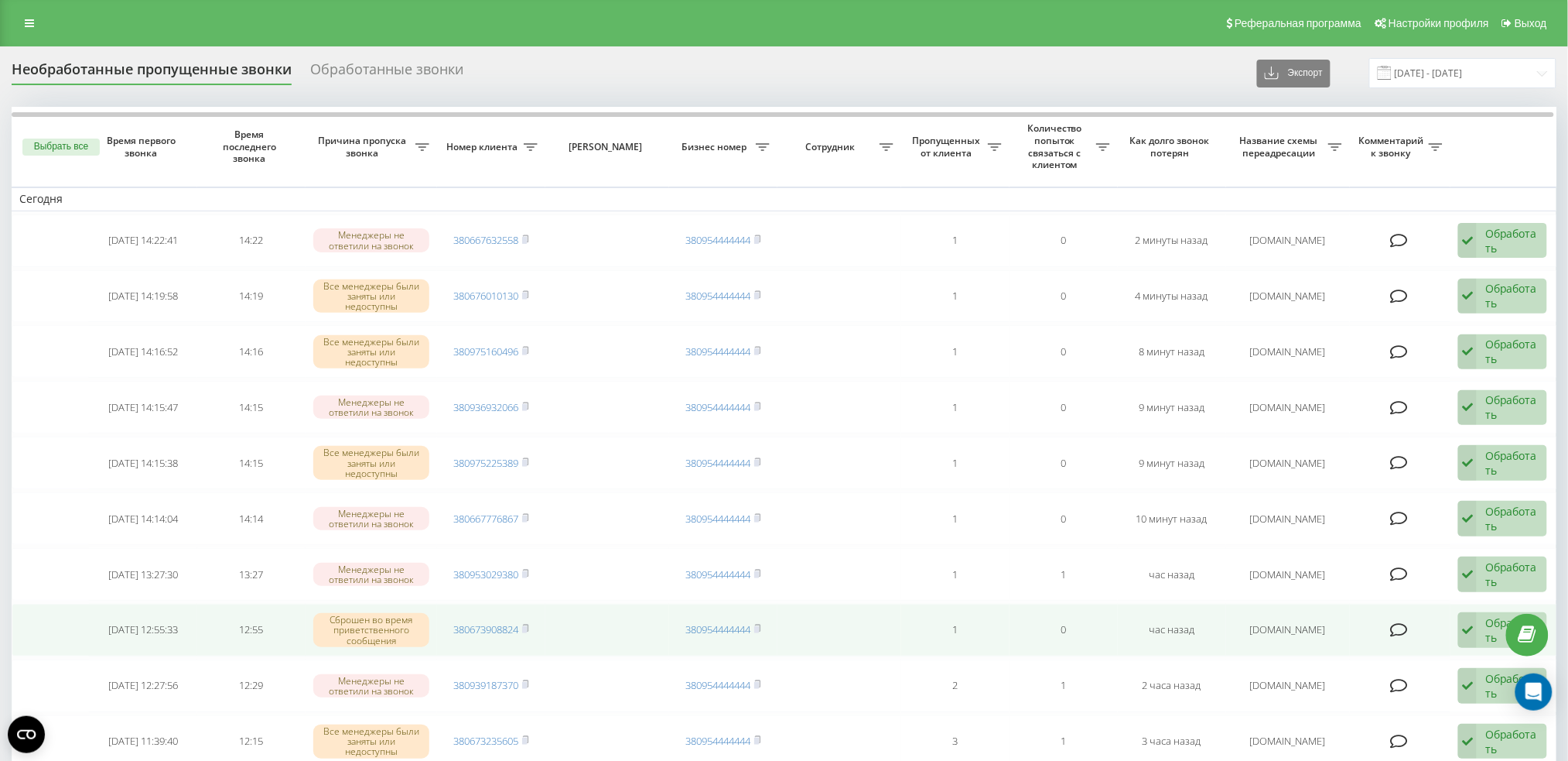
click at [1484, 624] on div "Обработать Не удалось связаться Связался с клиентом с помощью другого канала Кл…" at bounding box center [1502, 630] width 89 height 36
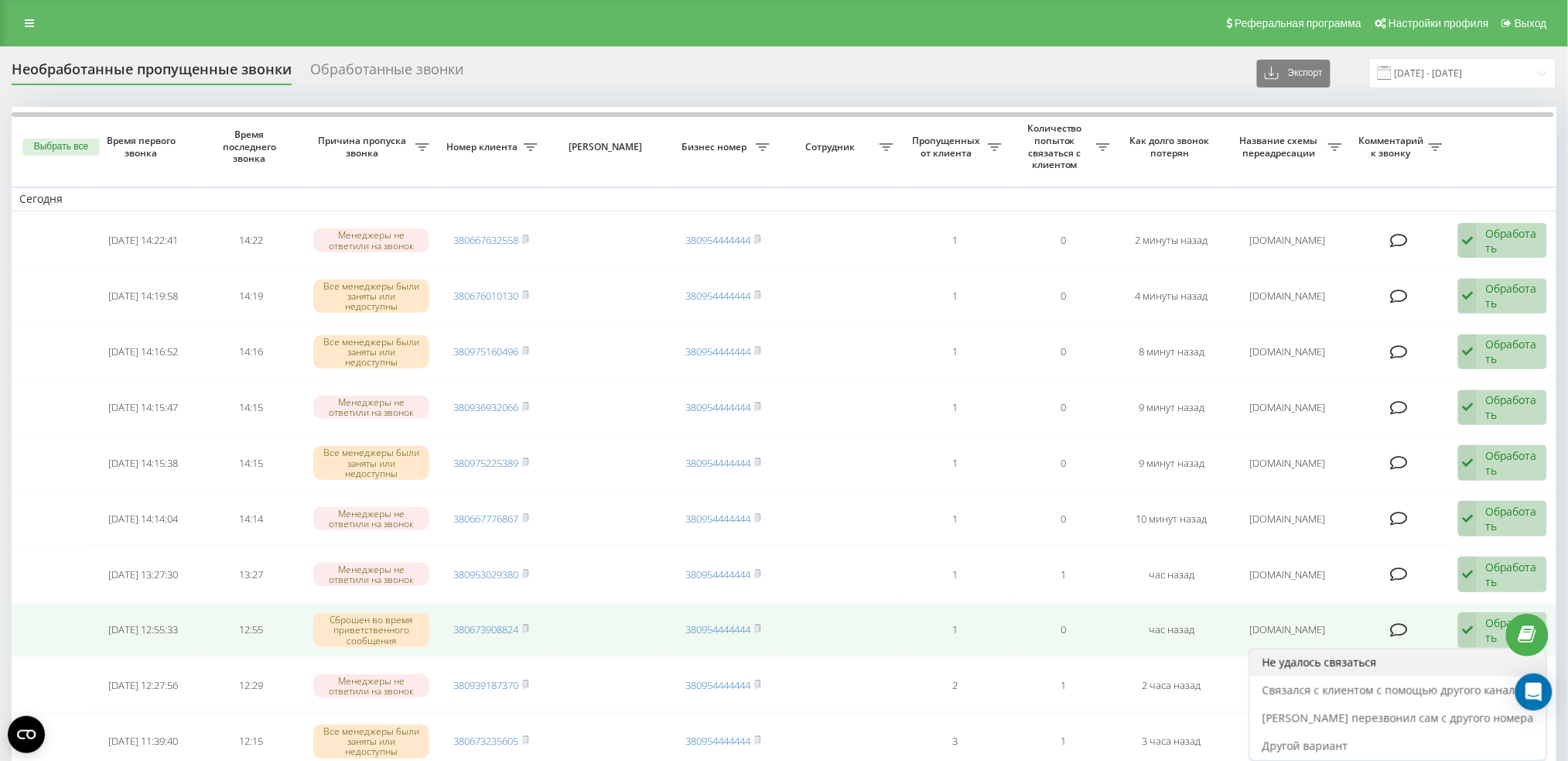
click at [1446, 649] on div "Не удалось связаться" at bounding box center [1398, 663] width 296 height 28
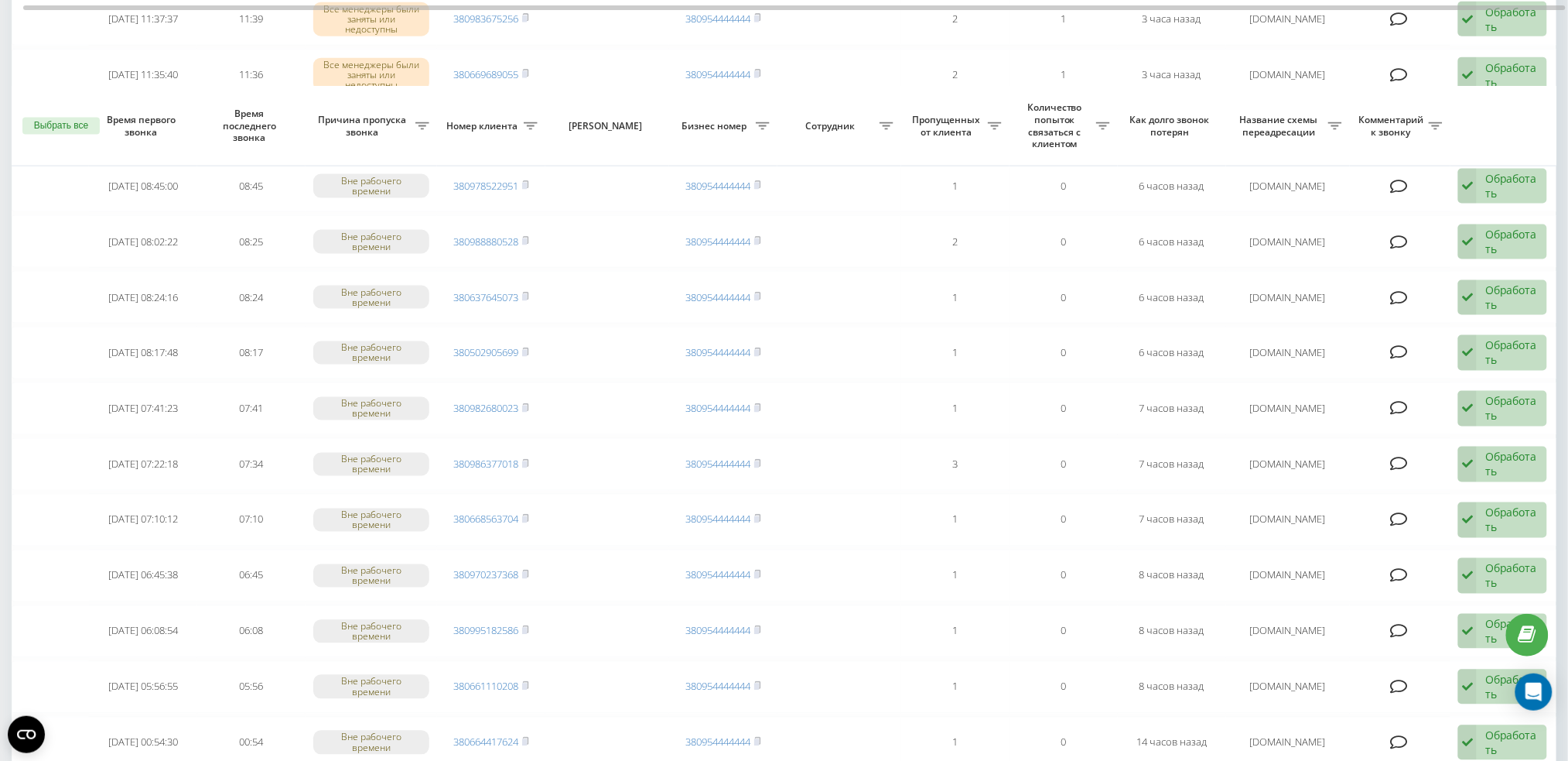
scroll to position [1097, 0]
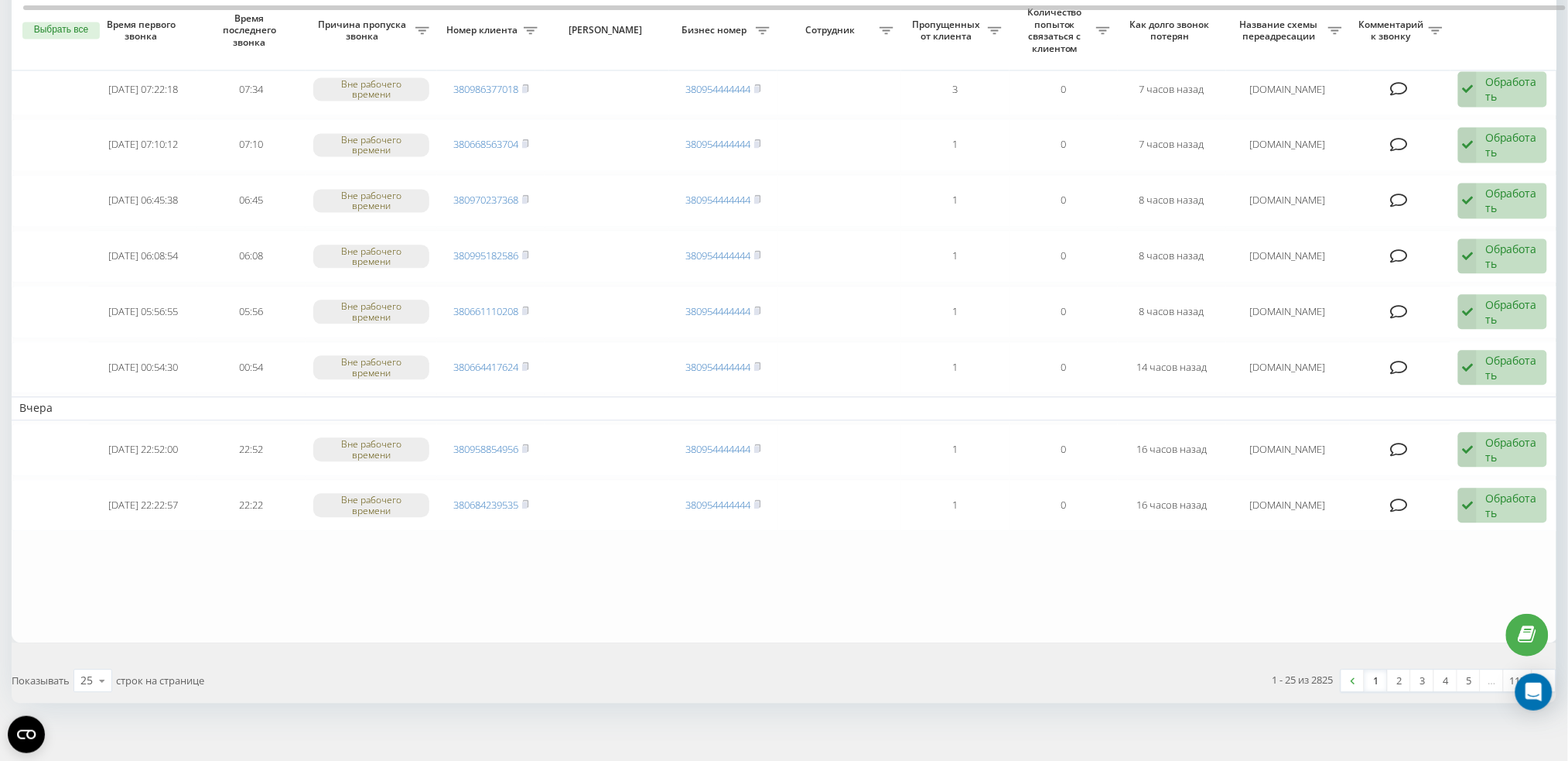
click at [1375, 670] on link "1" at bounding box center [1376, 681] width 23 height 22
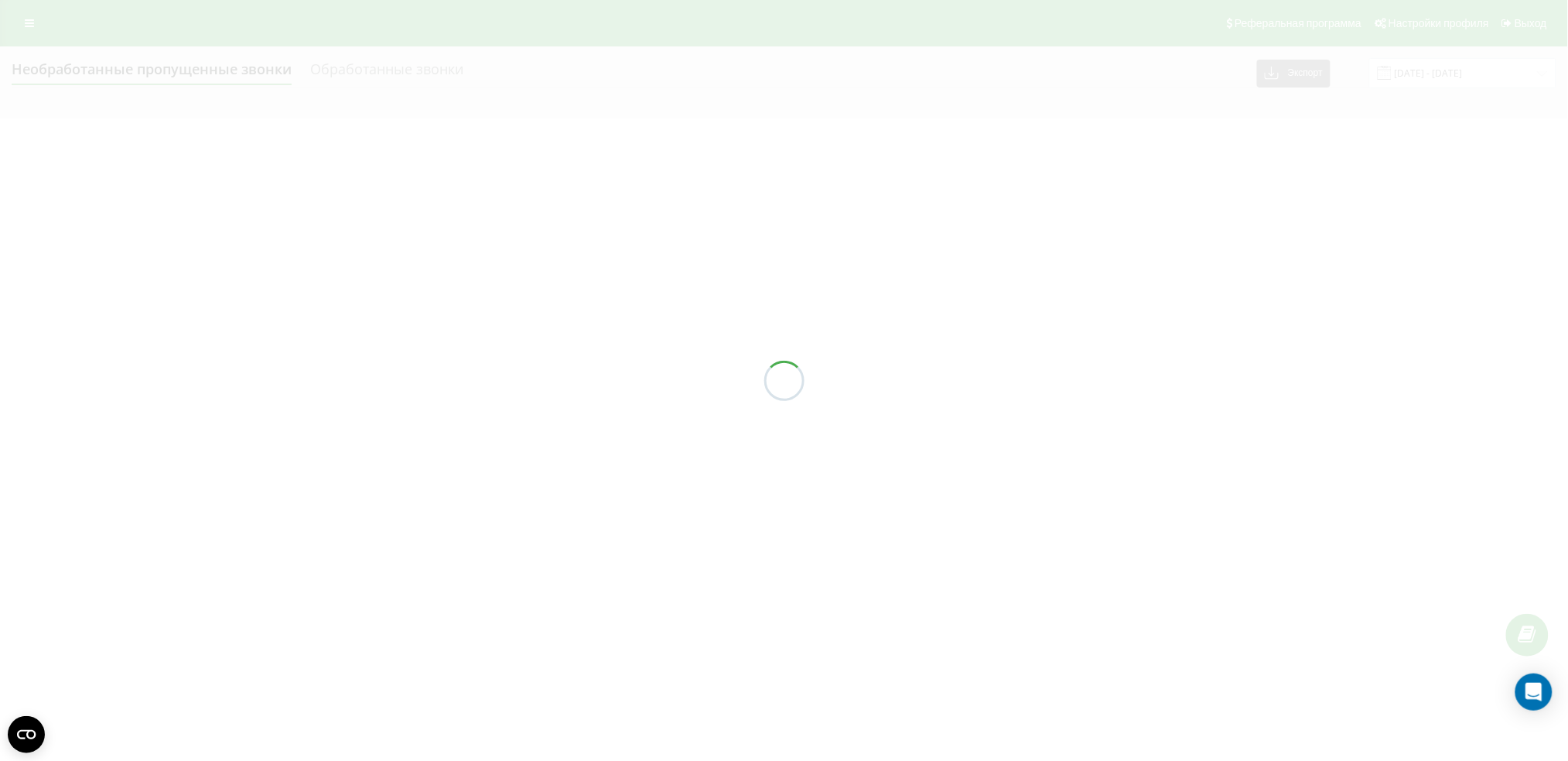
scroll to position [0, 0]
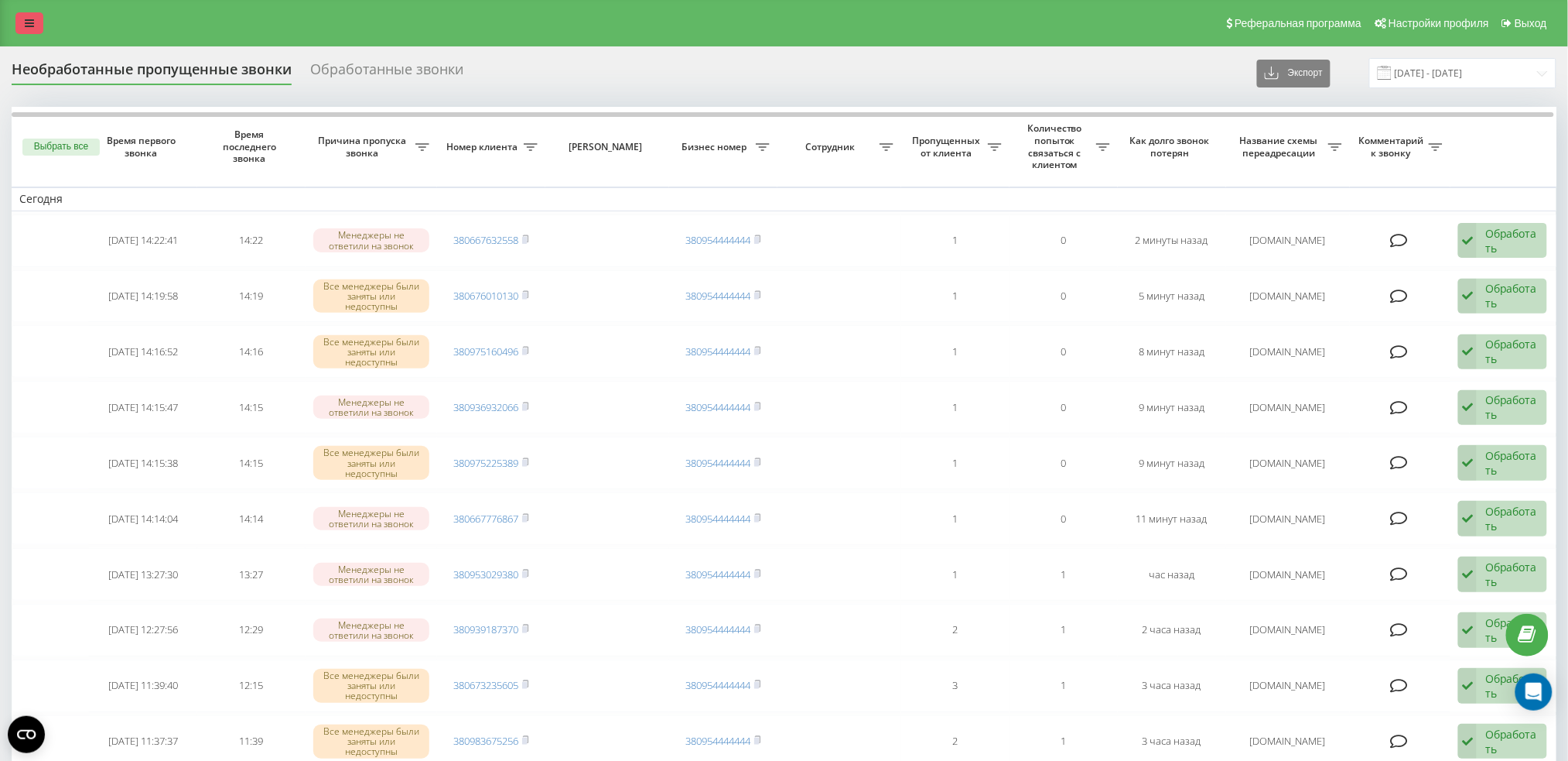
click at [32, 16] on link at bounding box center [30, 23] width 28 height 22
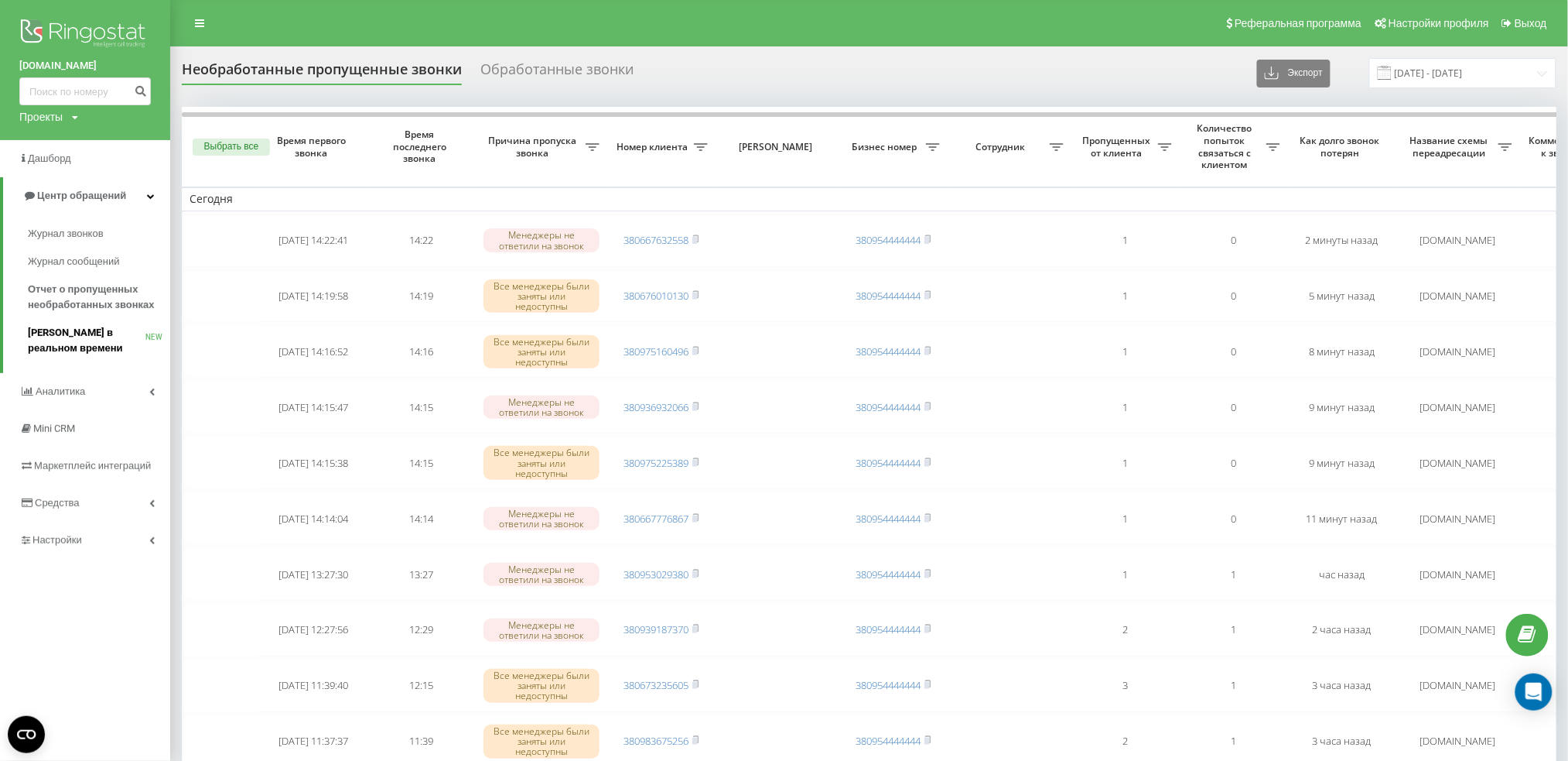
click at [77, 332] on span "[PERSON_NAME] в реальном времени" at bounding box center [87, 340] width 118 height 31
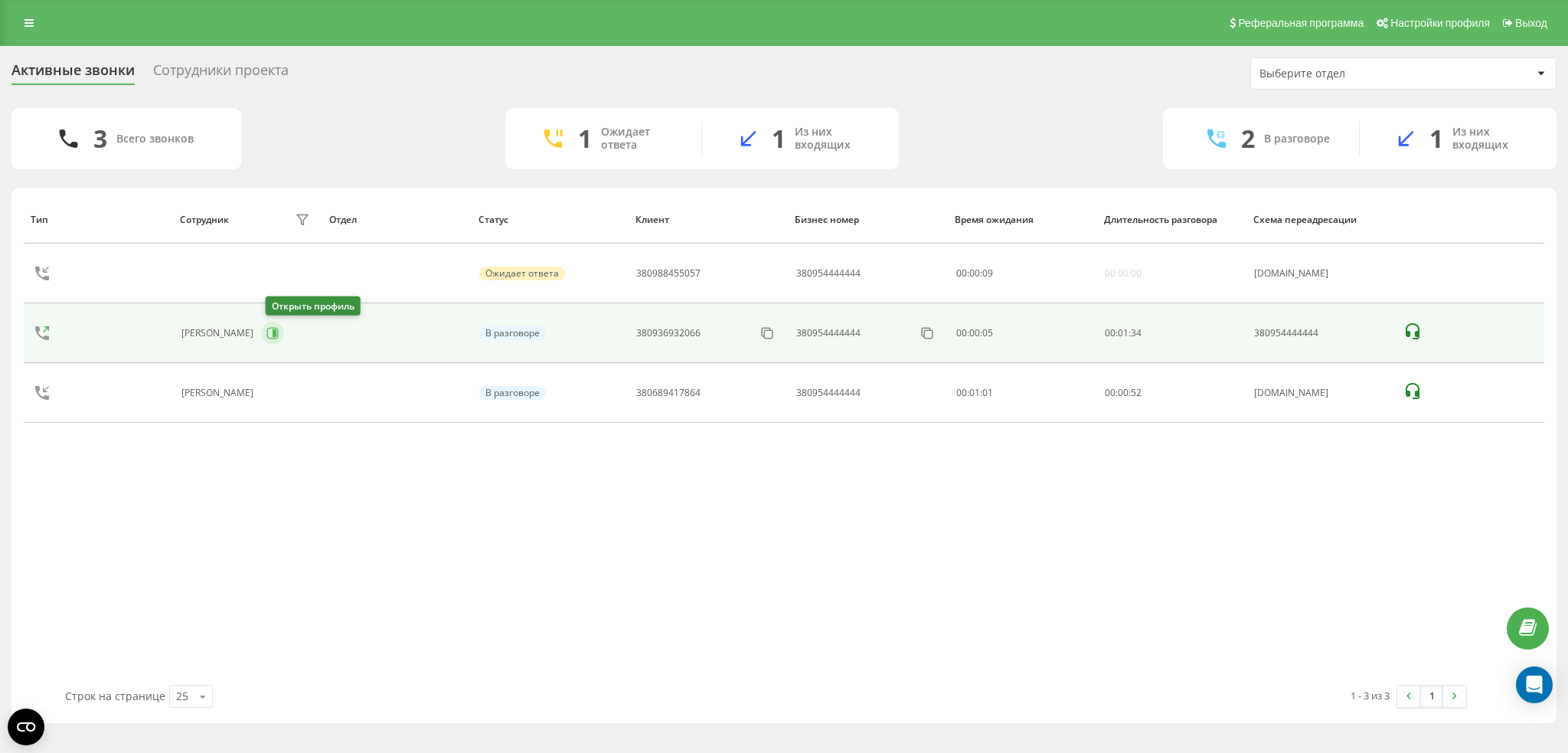
click at [279, 338] on icon at bounding box center [273, 333] width 12 height 12
